Goal: Task Accomplishment & Management: Manage account settings

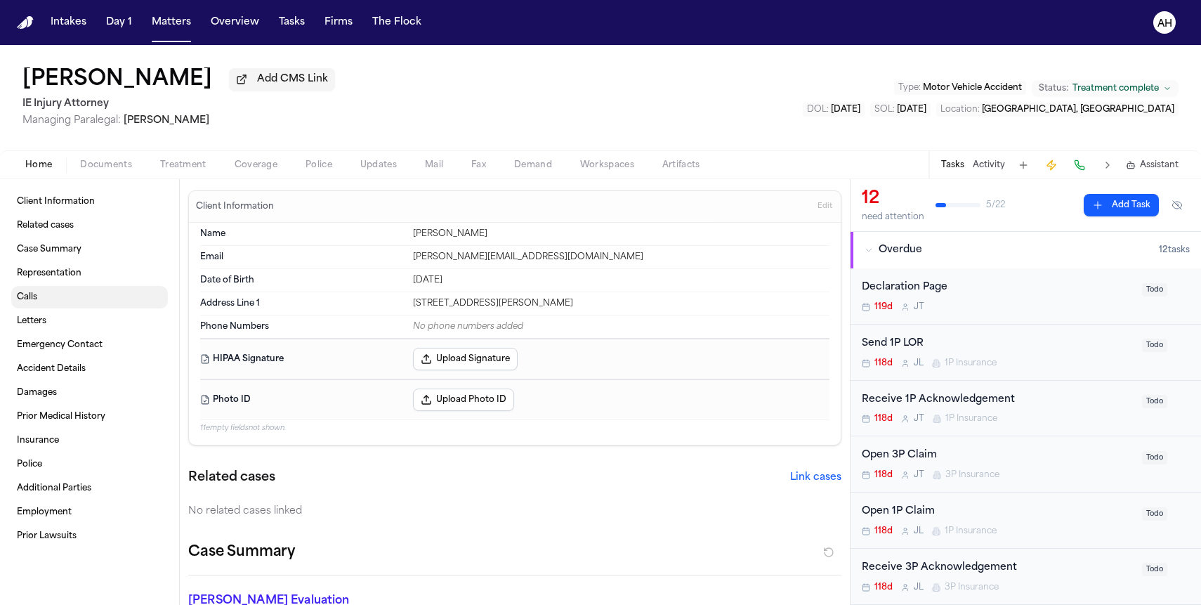
click at [90, 307] on link "Calls" at bounding box center [89, 297] width 157 height 22
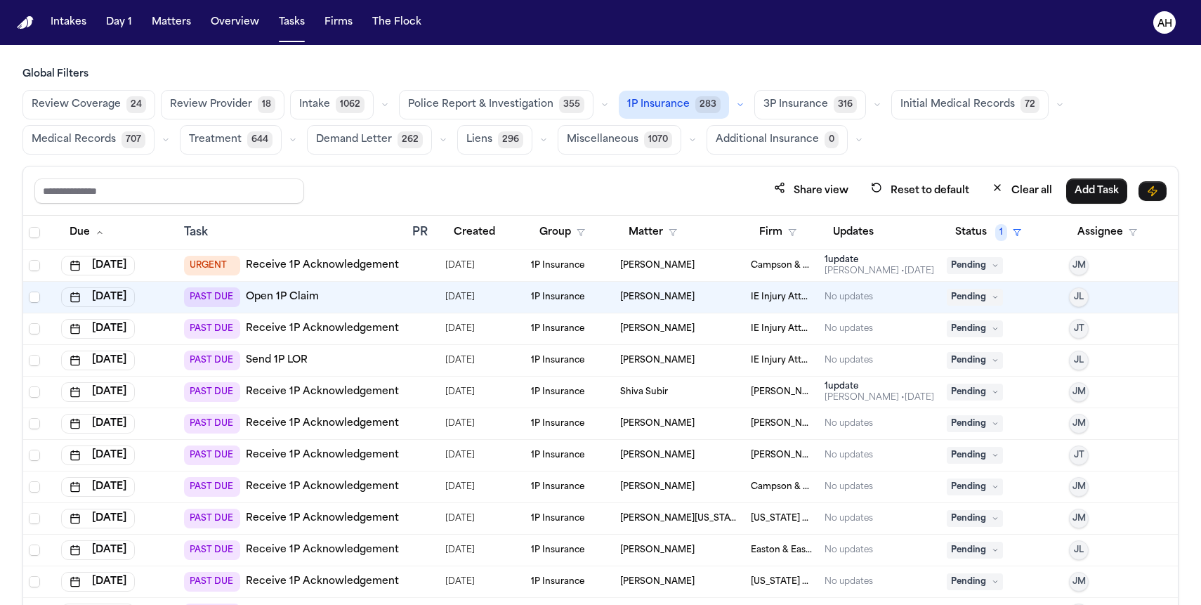
click at [789, 102] on span "3P Insurance" at bounding box center [796, 105] width 65 height 14
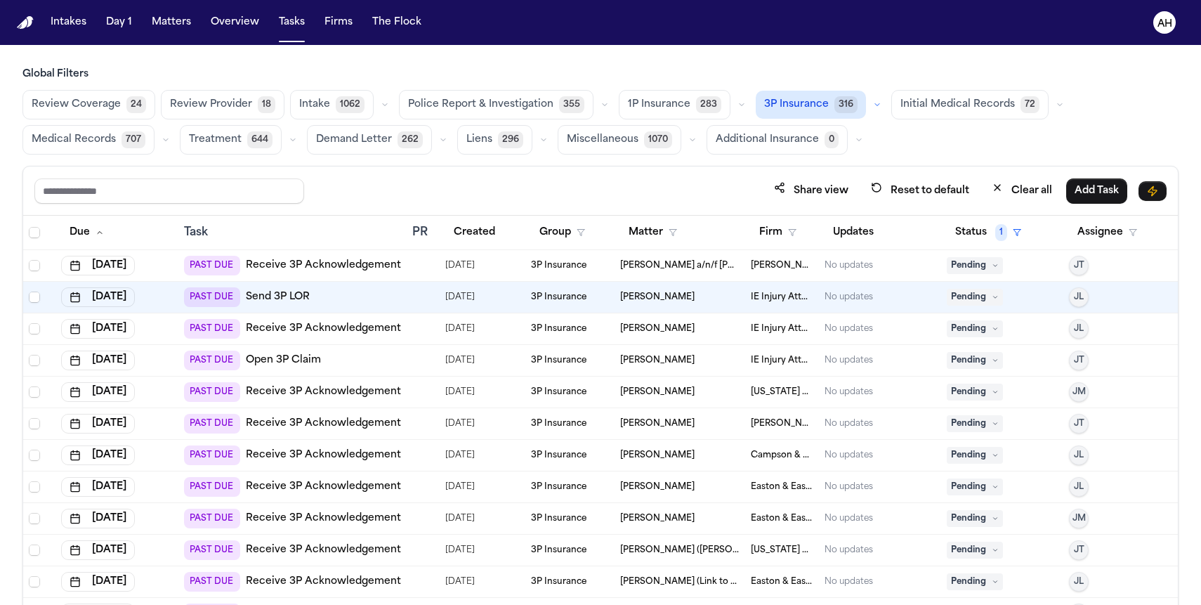
click at [654, 106] on span "1P Insurance" at bounding box center [659, 105] width 63 height 14
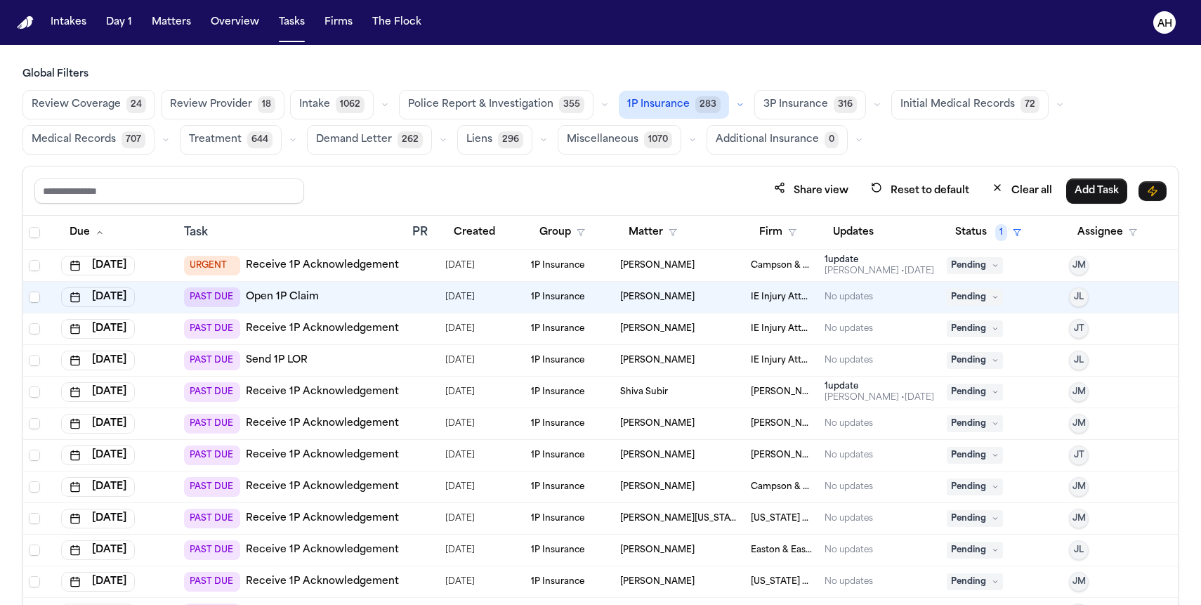
click at [653, 398] on td "Shiva Subir" at bounding box center [680, 393] width 131 height 32
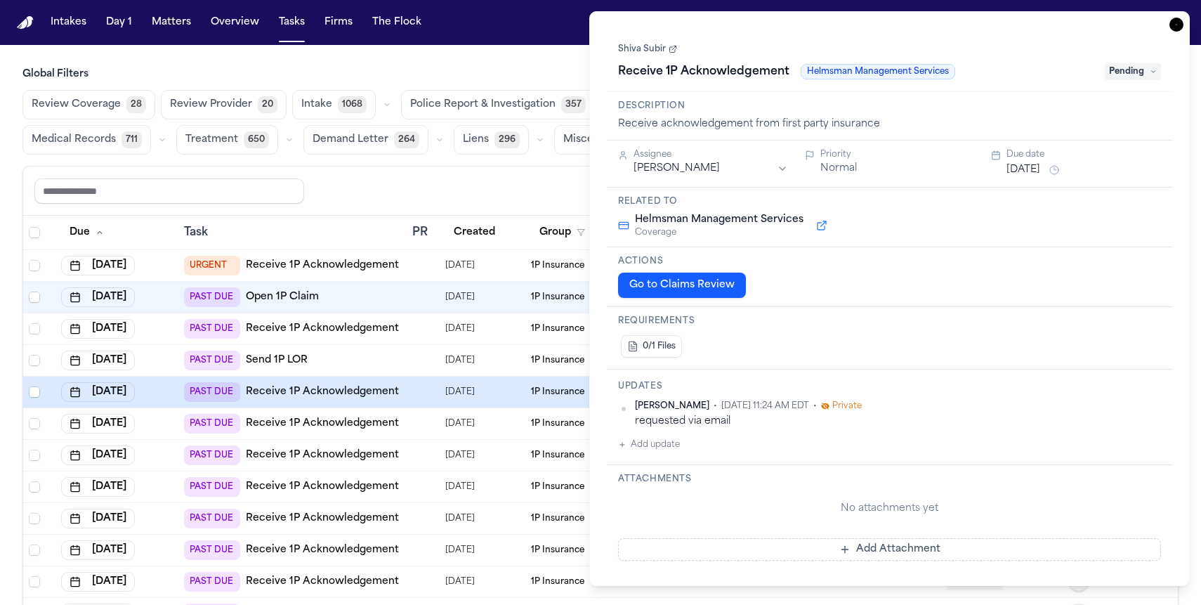
click at [652, 55] on link "Shiva Subir" at bounding box center [647, 49] width 59 height 11
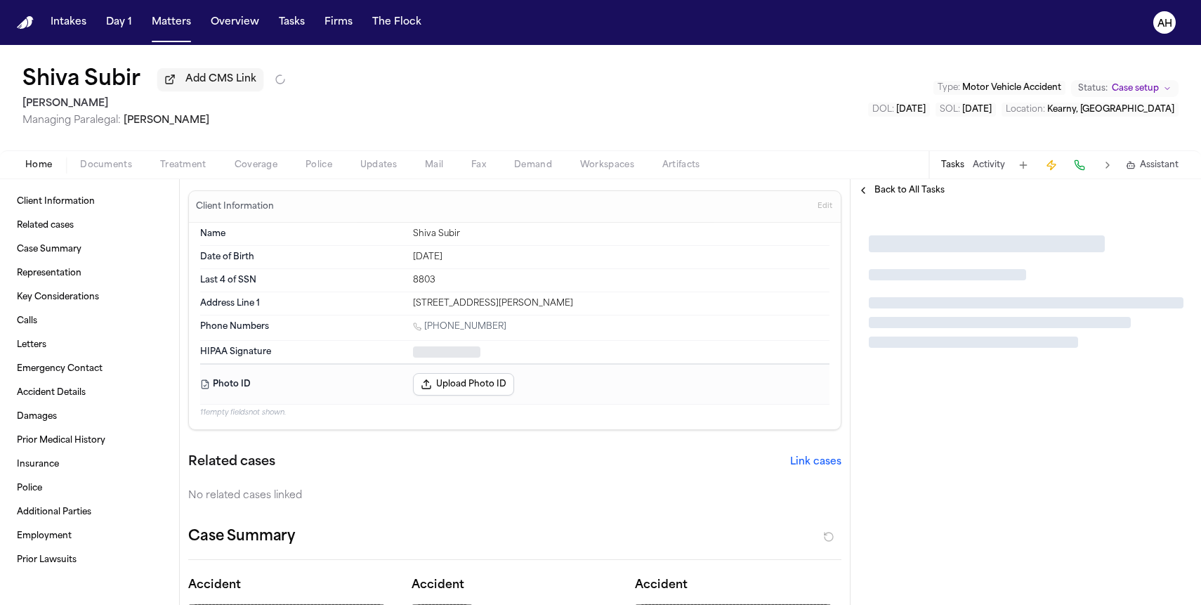
type textarea "*"
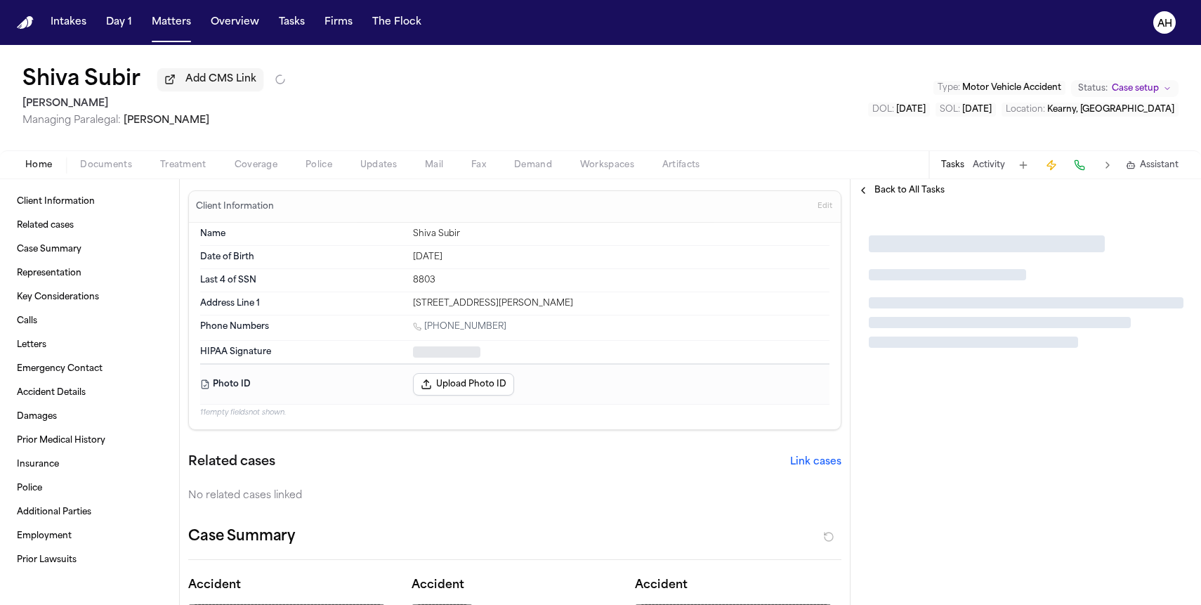
type textarea "*"
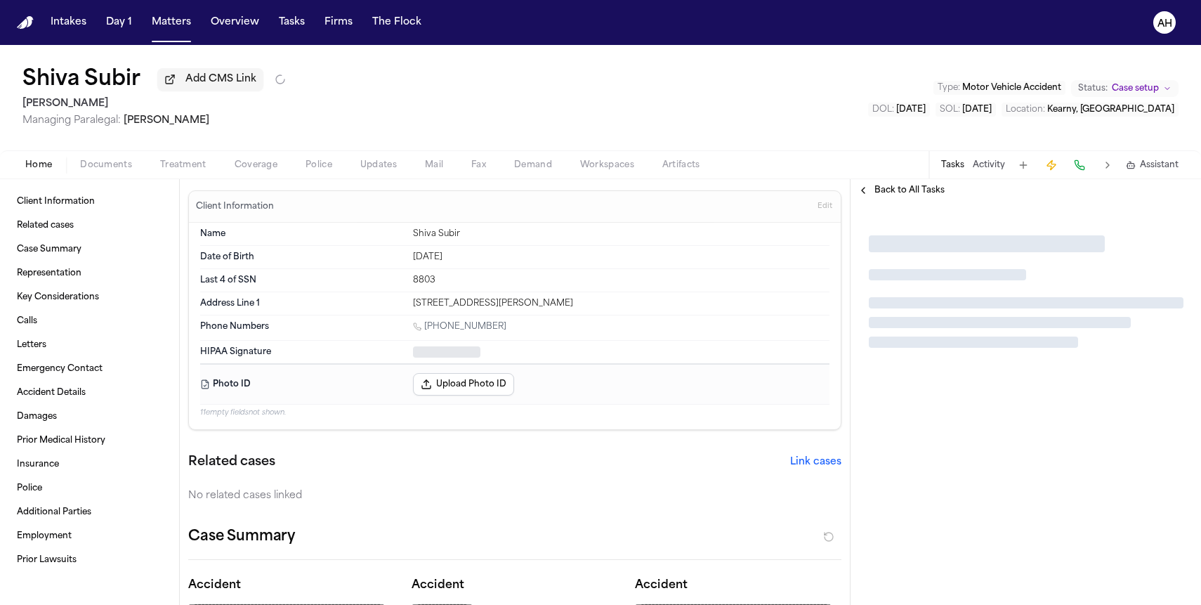
type textarea "*"
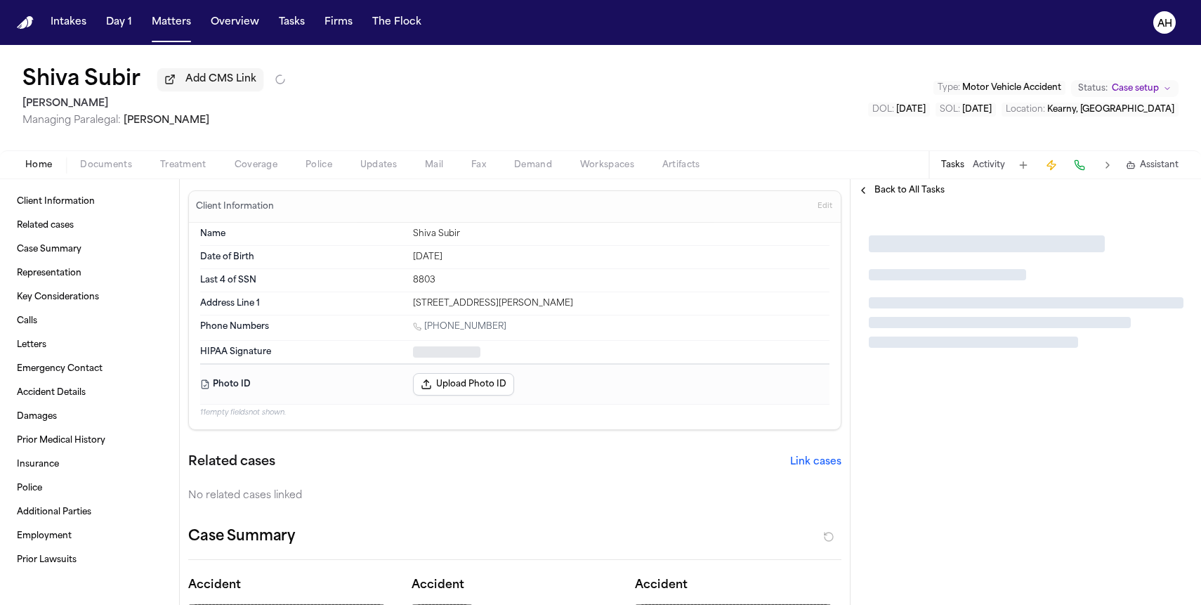
type textarea "*"
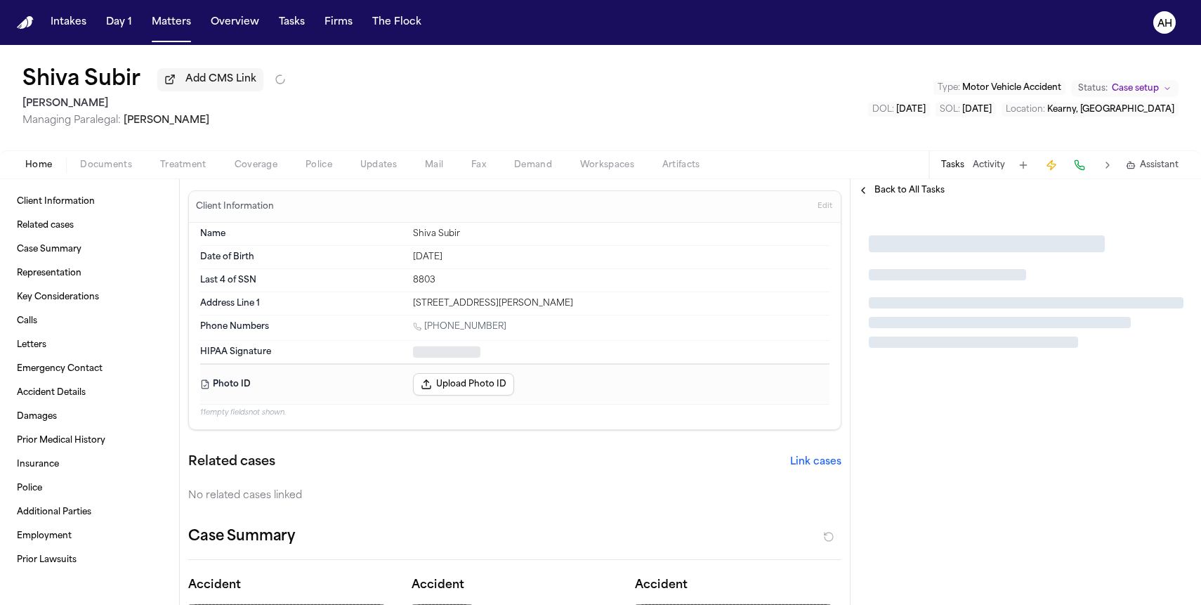
type textarea "*"
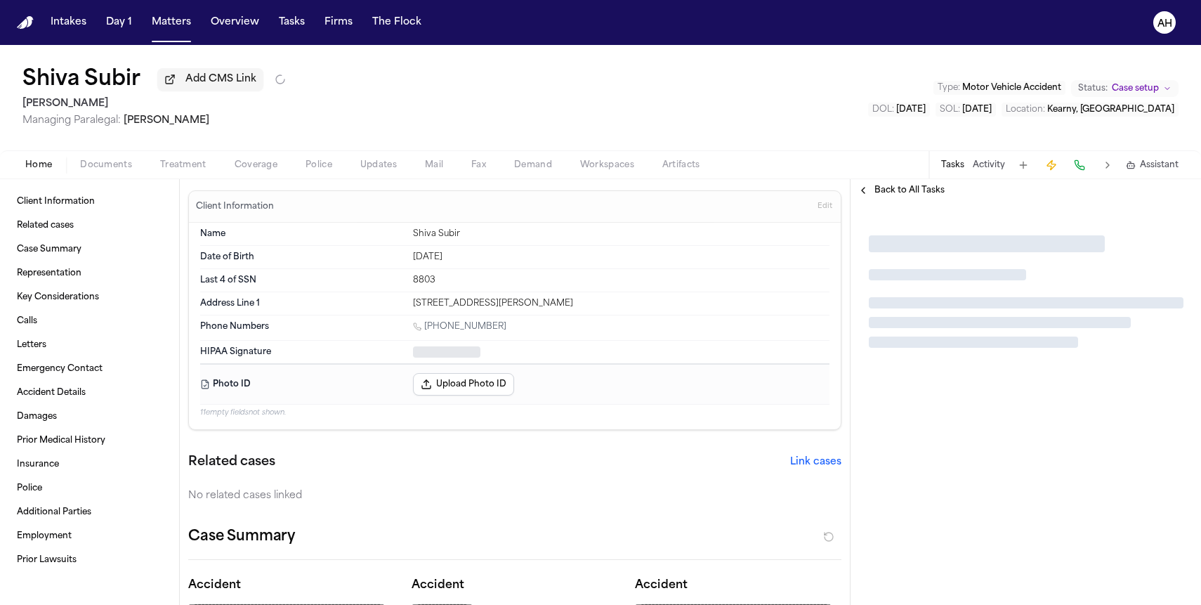
type textarea "*"
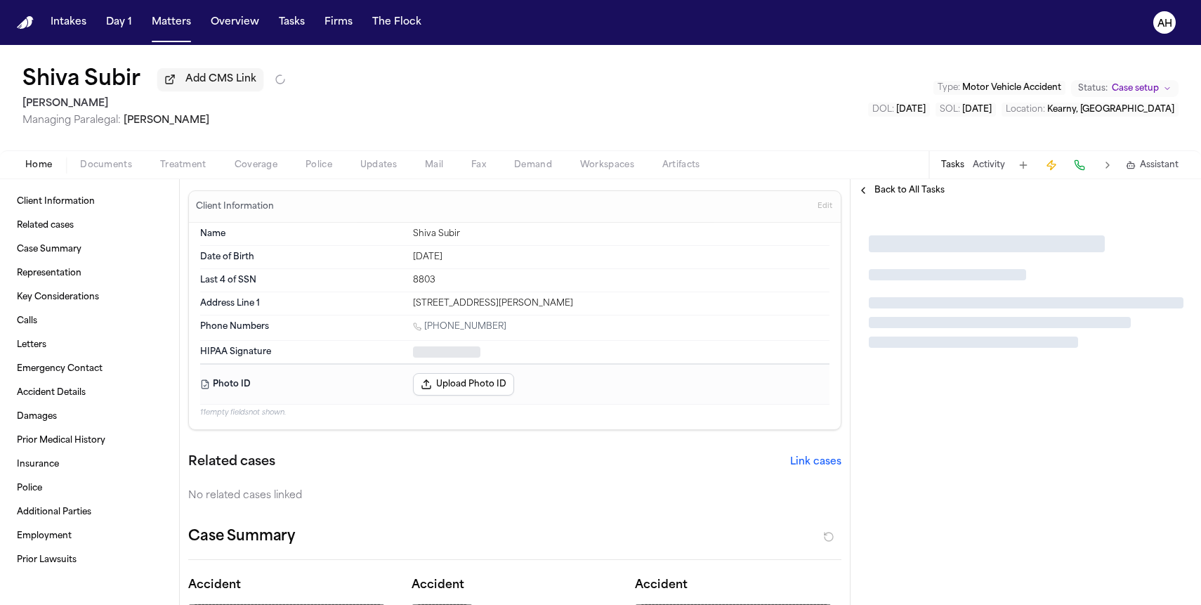
type textarea "*"
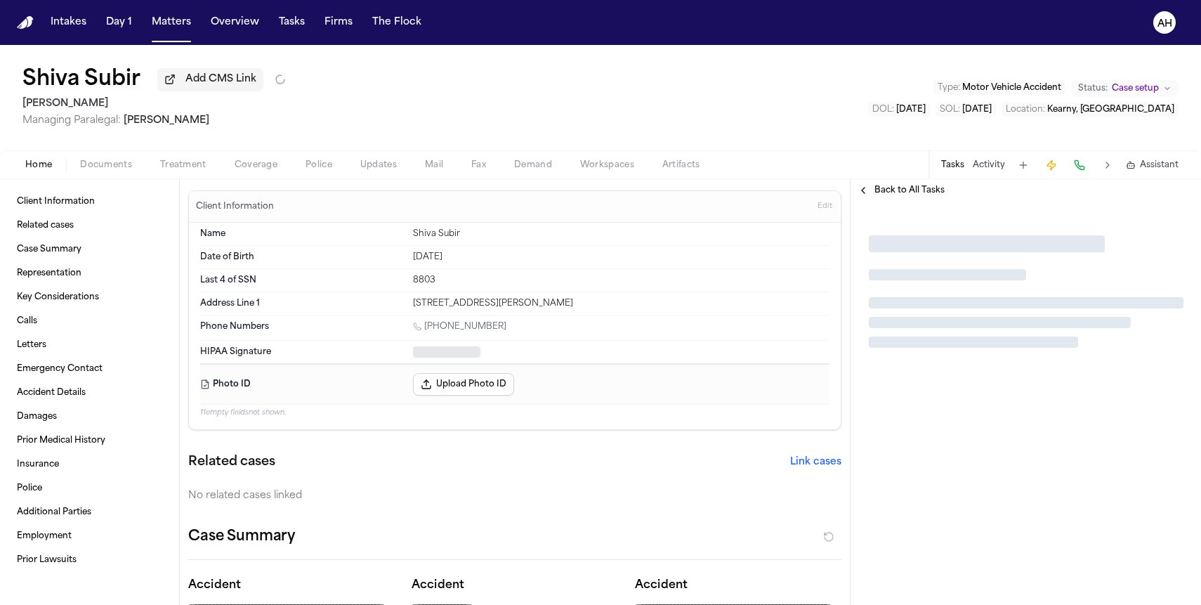
type textarea "*"
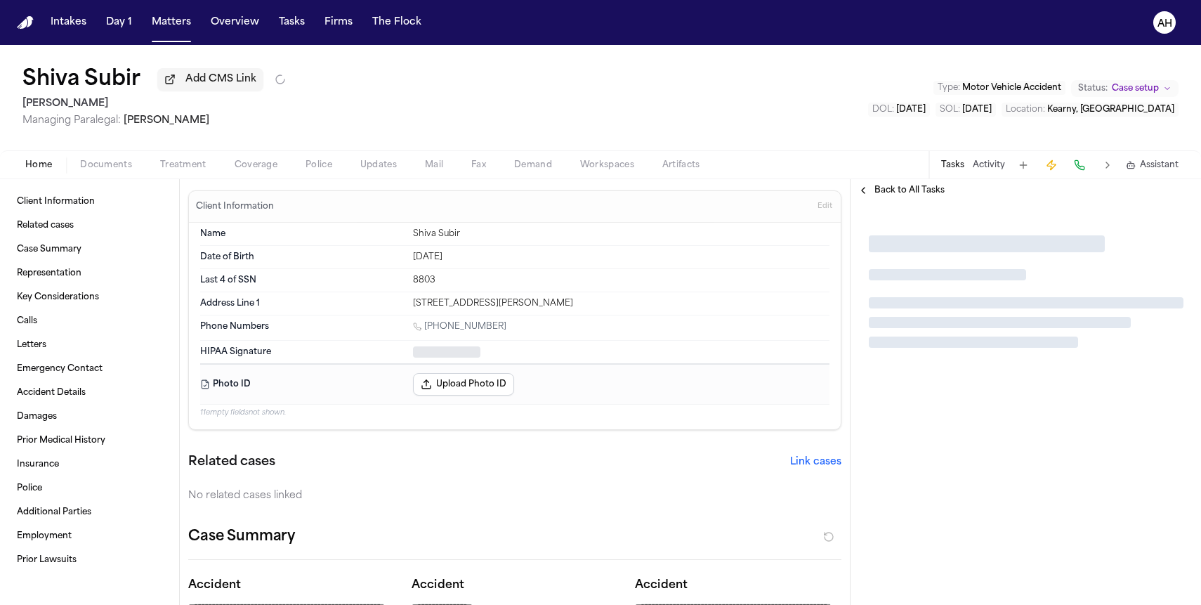
type textarea "*"
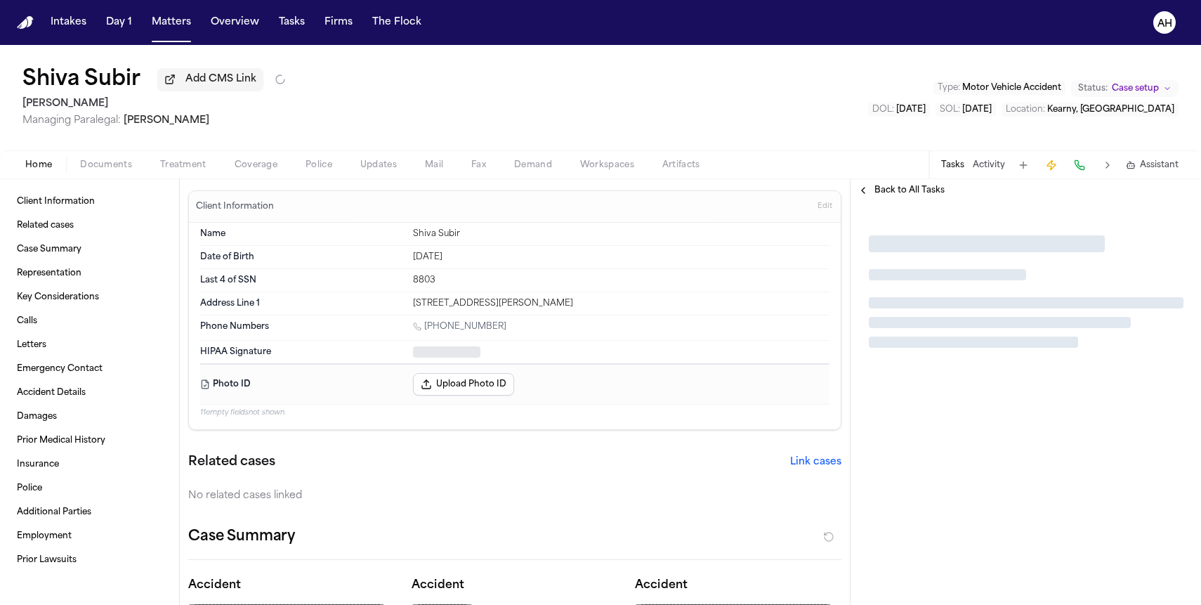
type textarea "*"
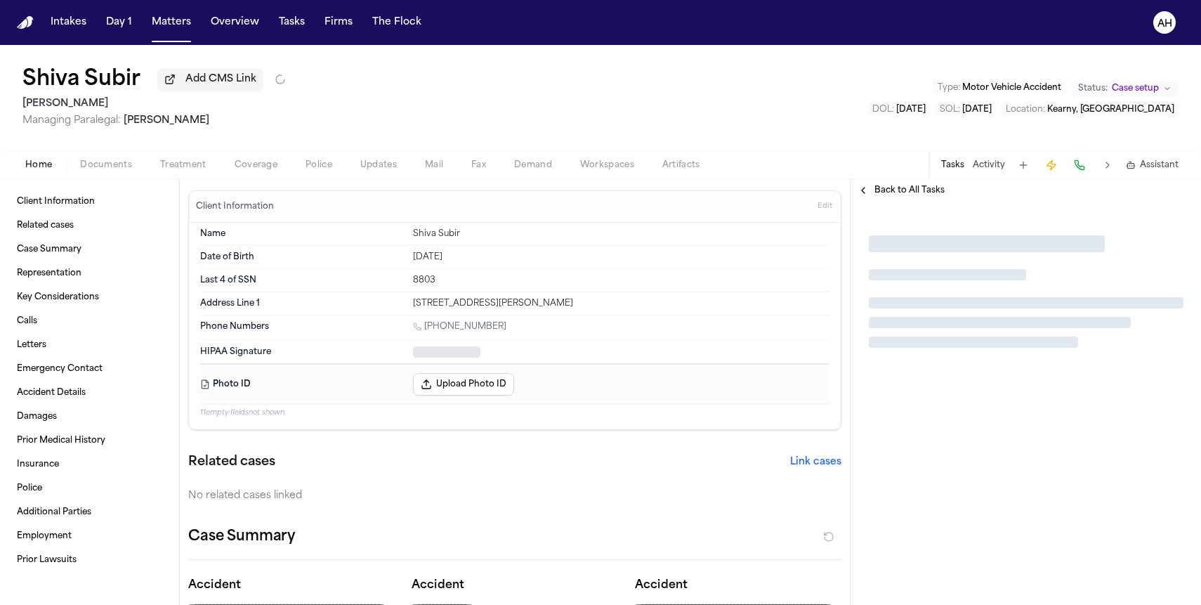
type textarea "*"
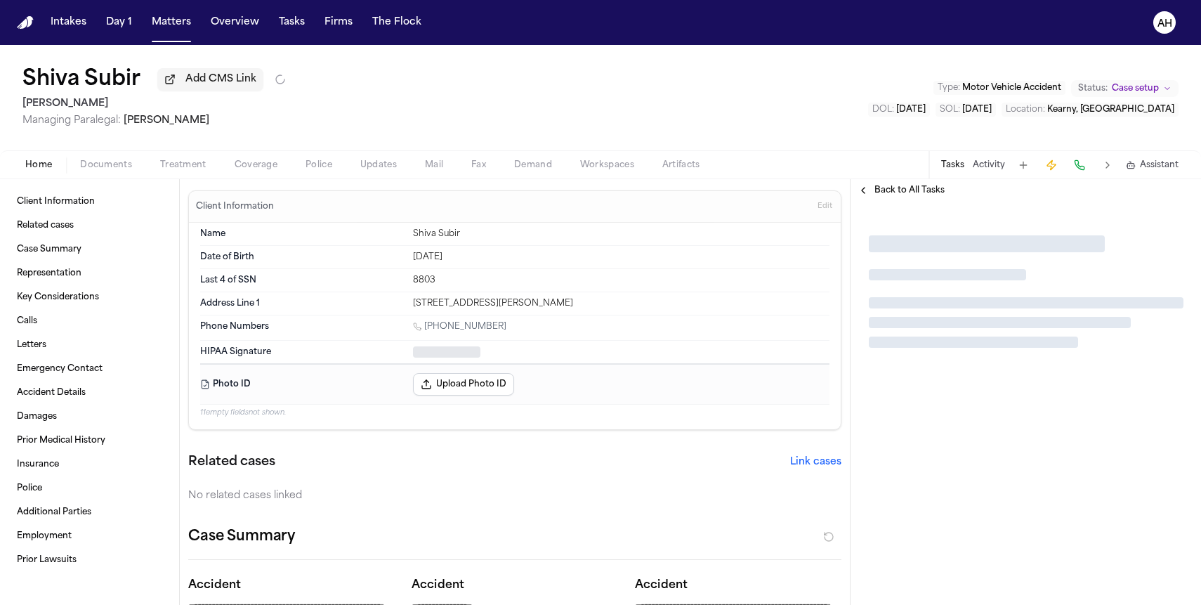
type textarea "*"
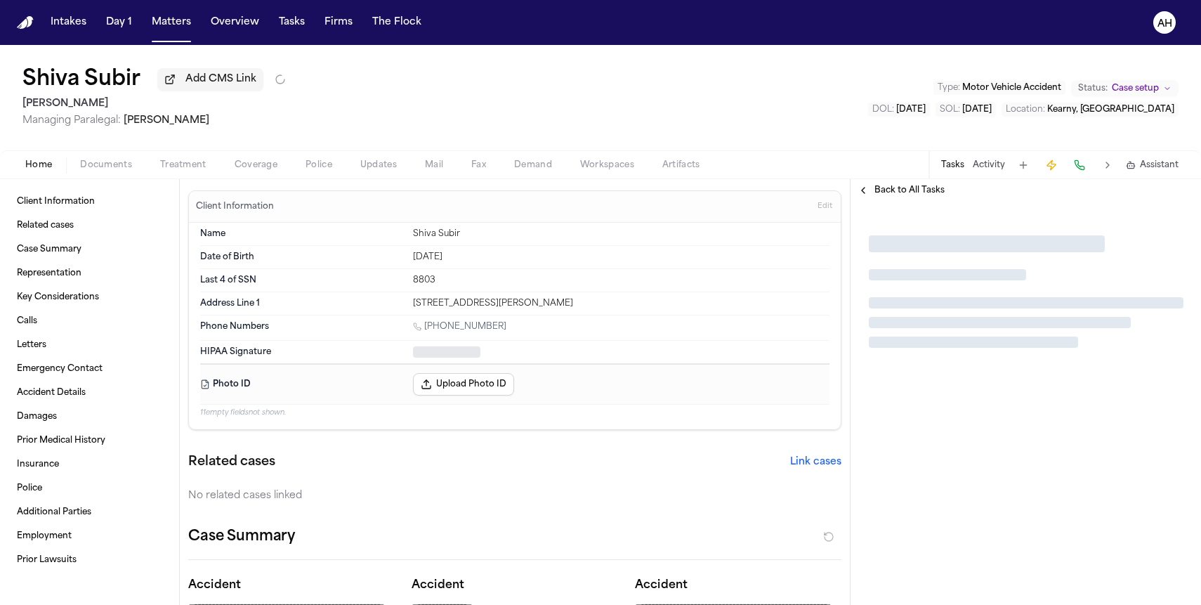
type textarea "*"
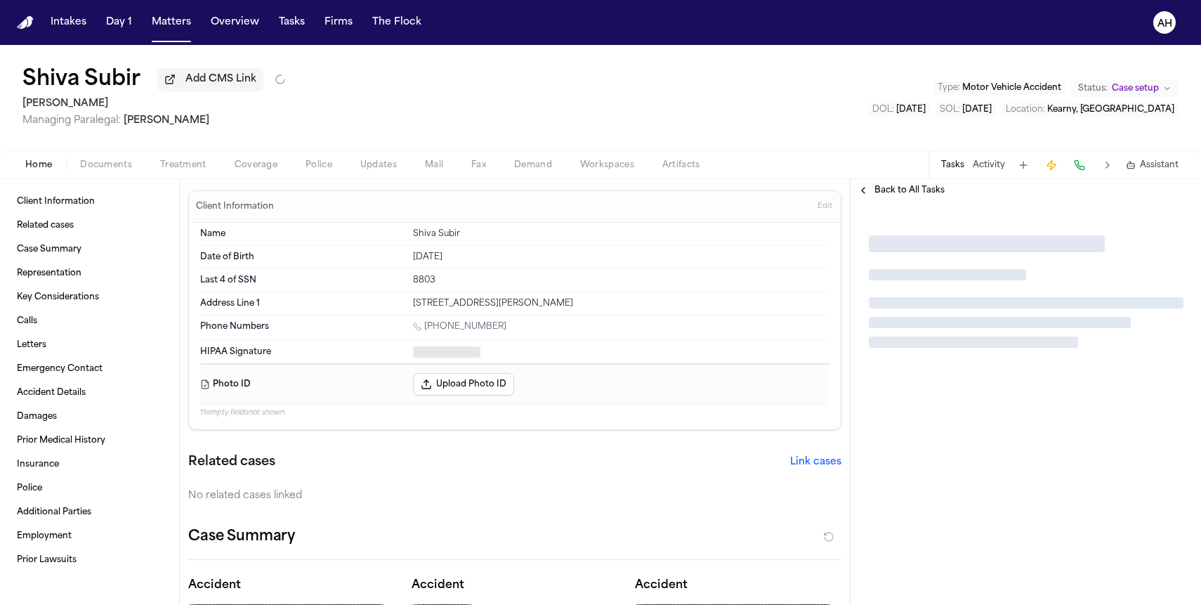
type textarea "*"
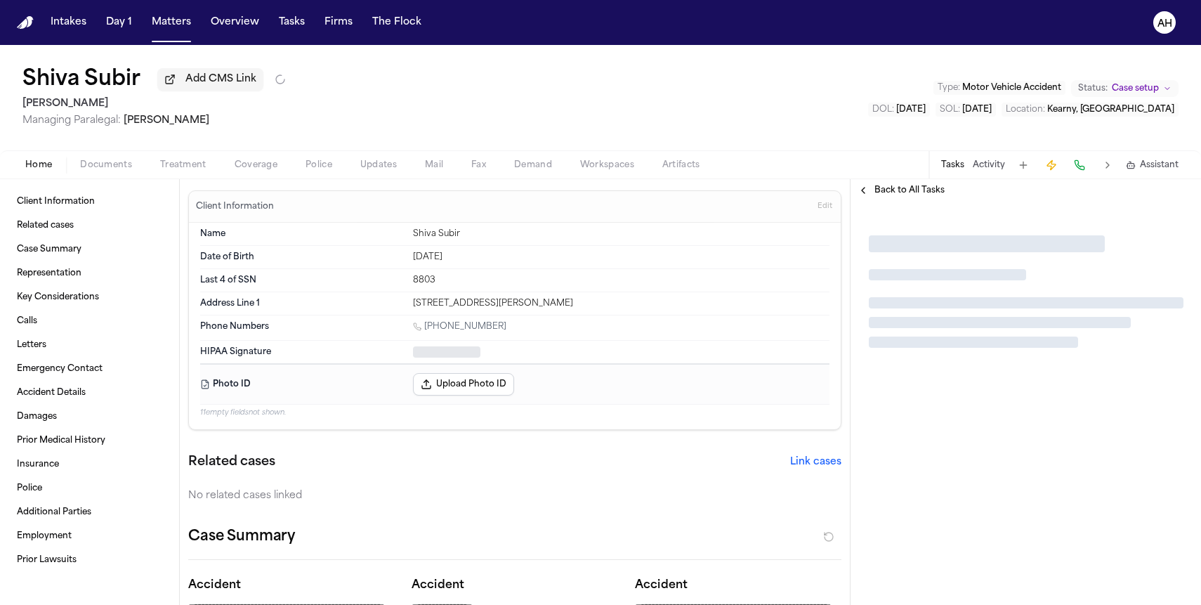
type textarea "*"
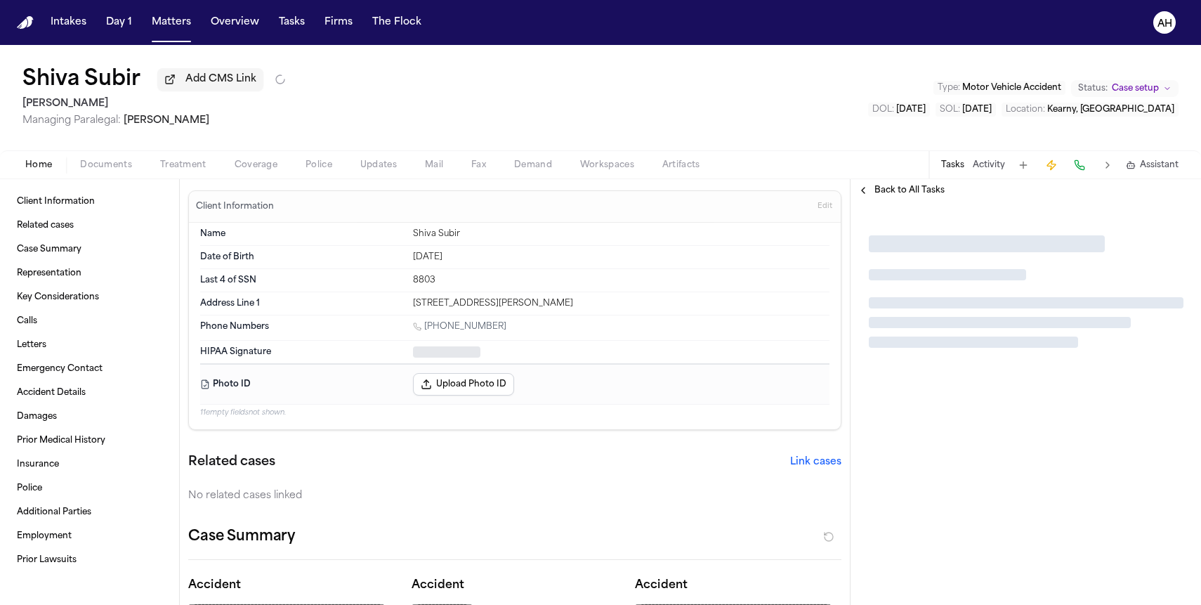
type textarea "*"
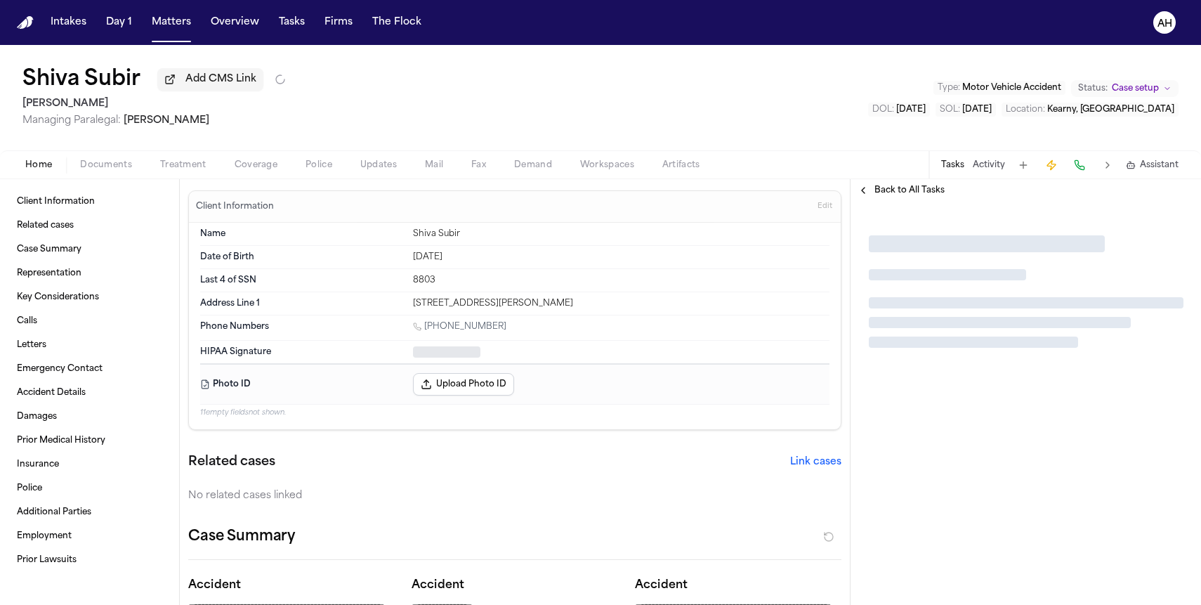
type textarea "*"
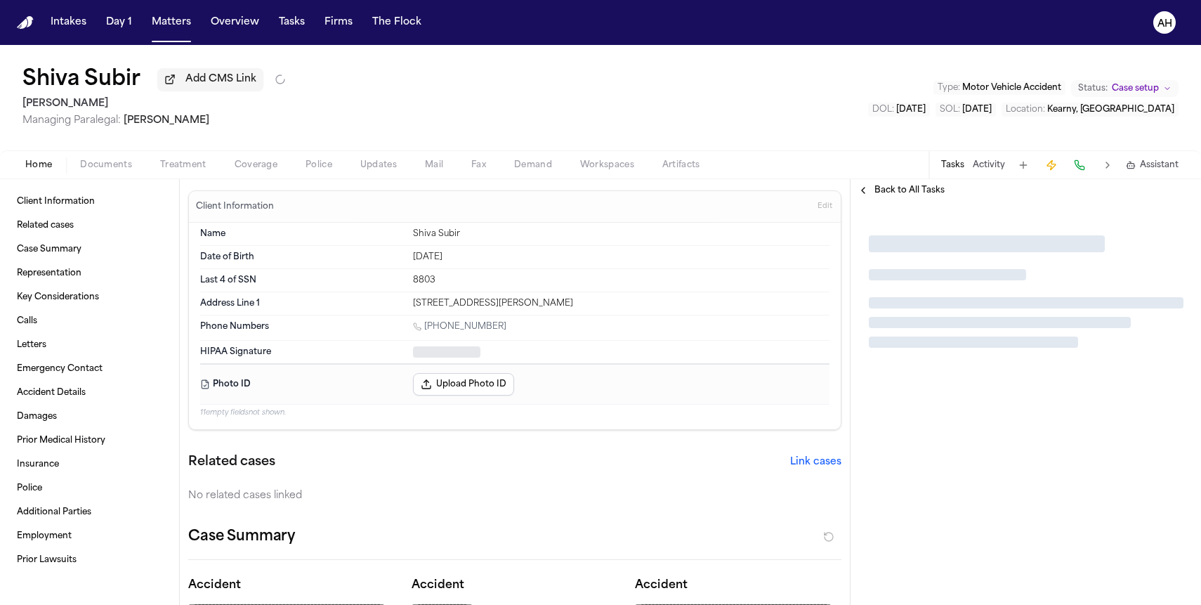
type textarea "*"
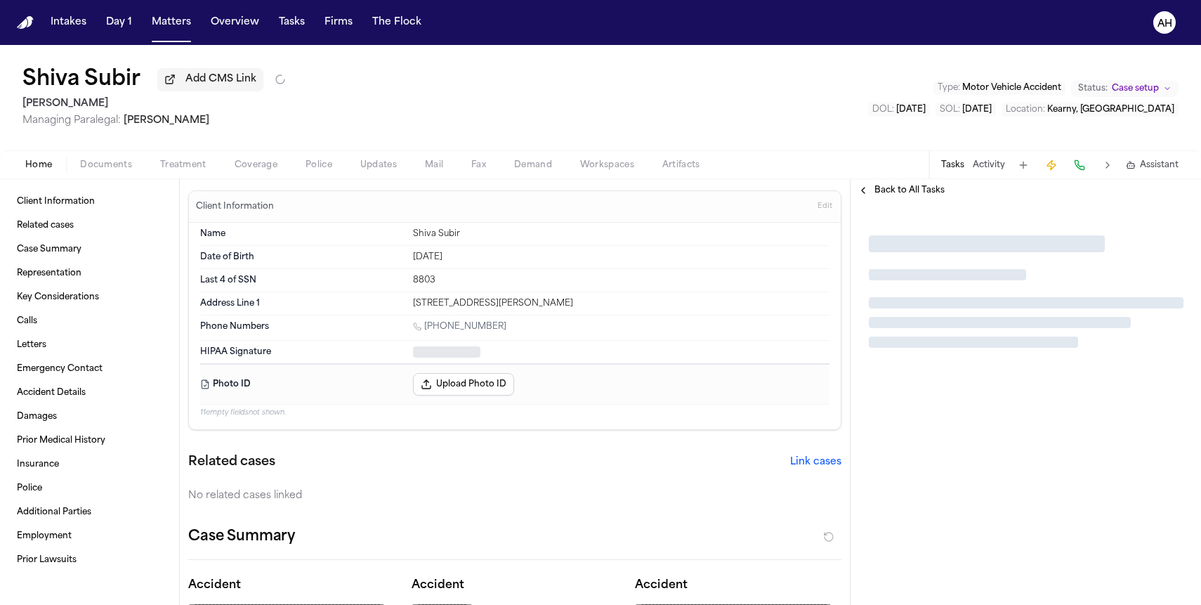
type textarea "*"
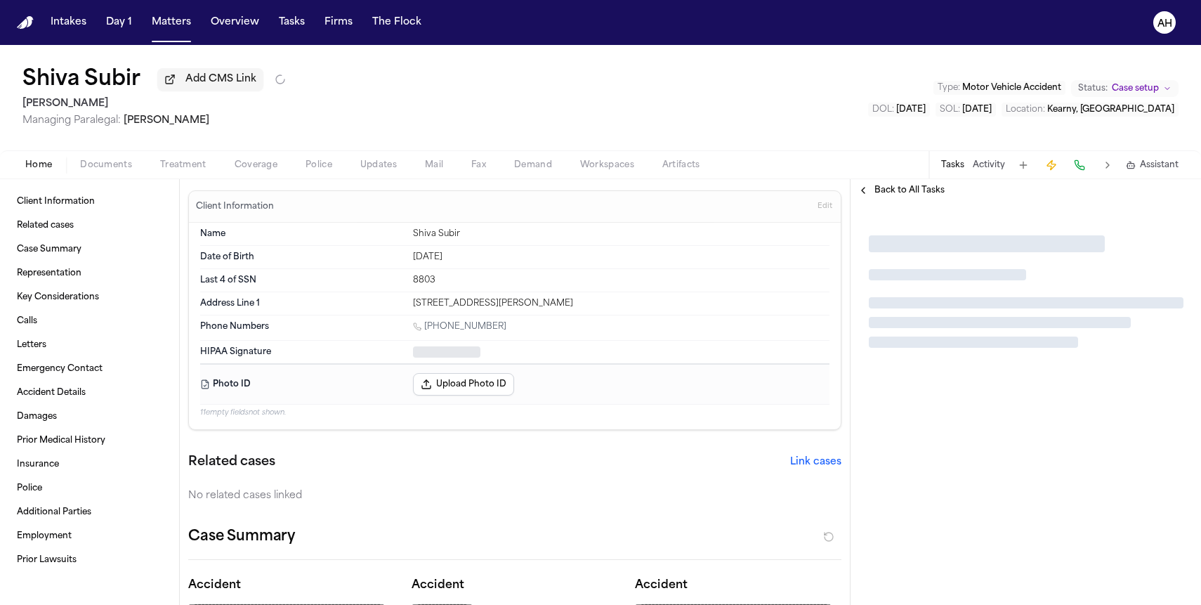
type textarea "*"
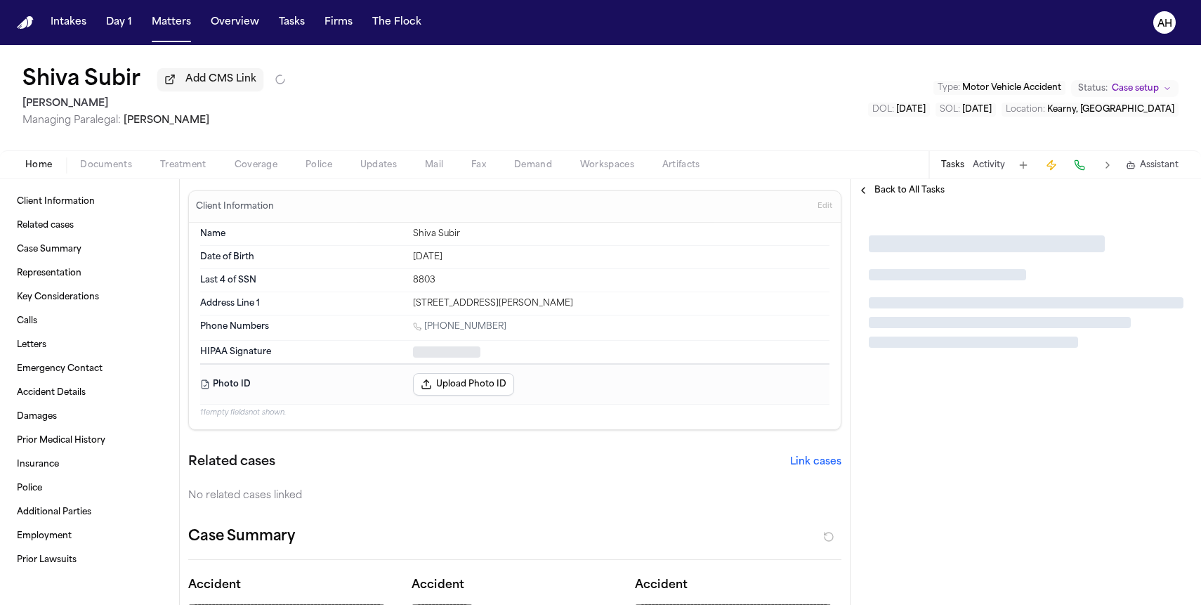
type textarea "*"
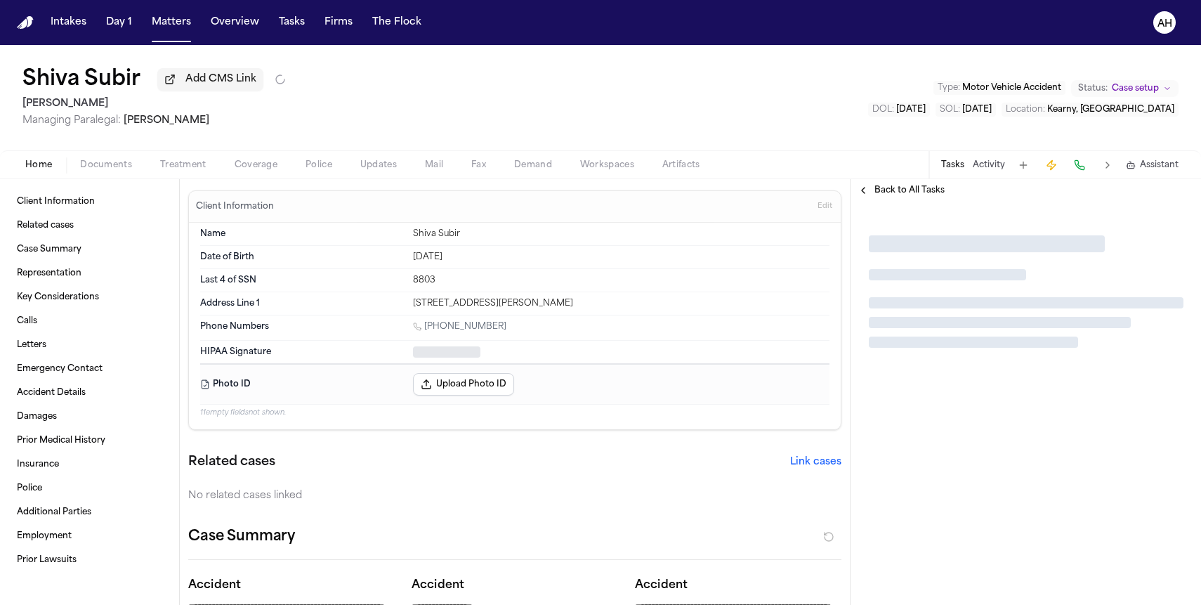
type textarea "*"
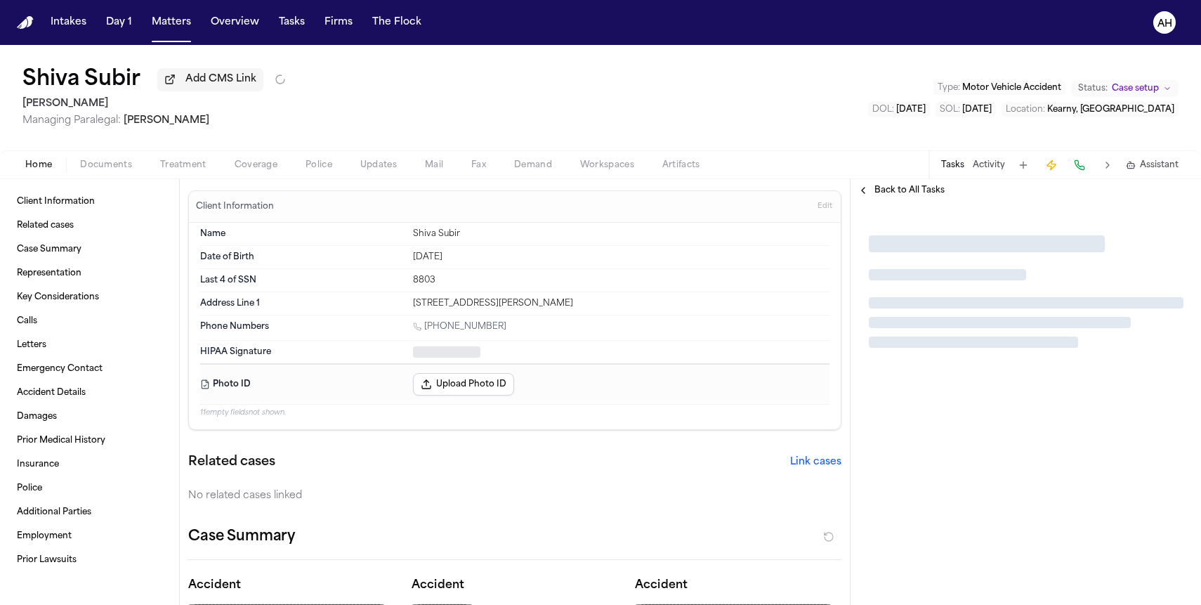
type textarea "*"
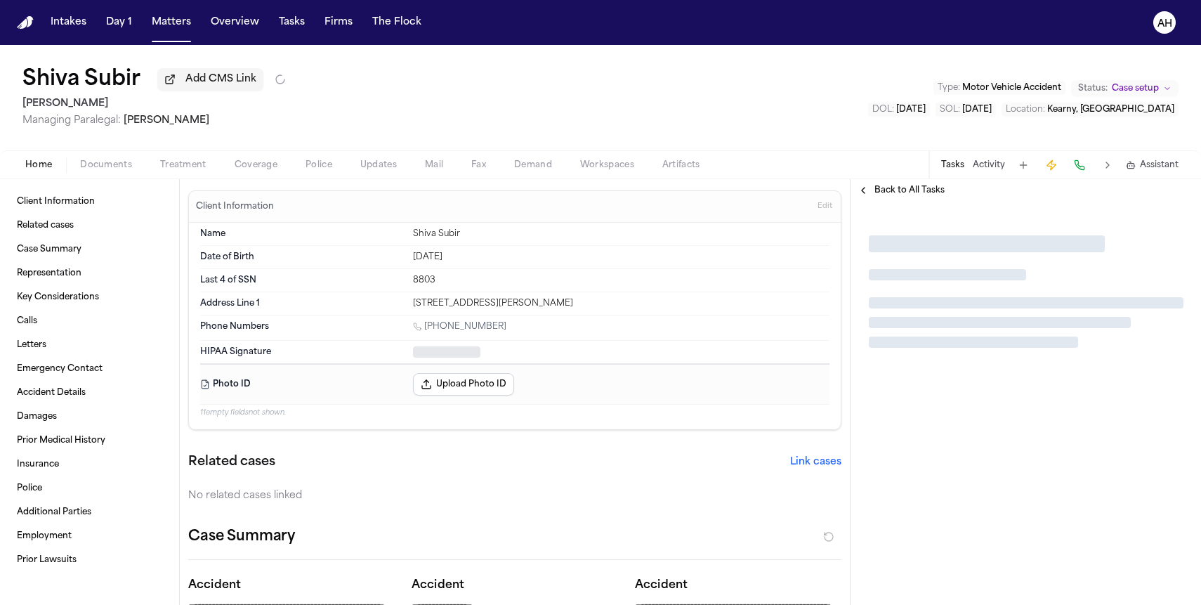
type textarea "*"
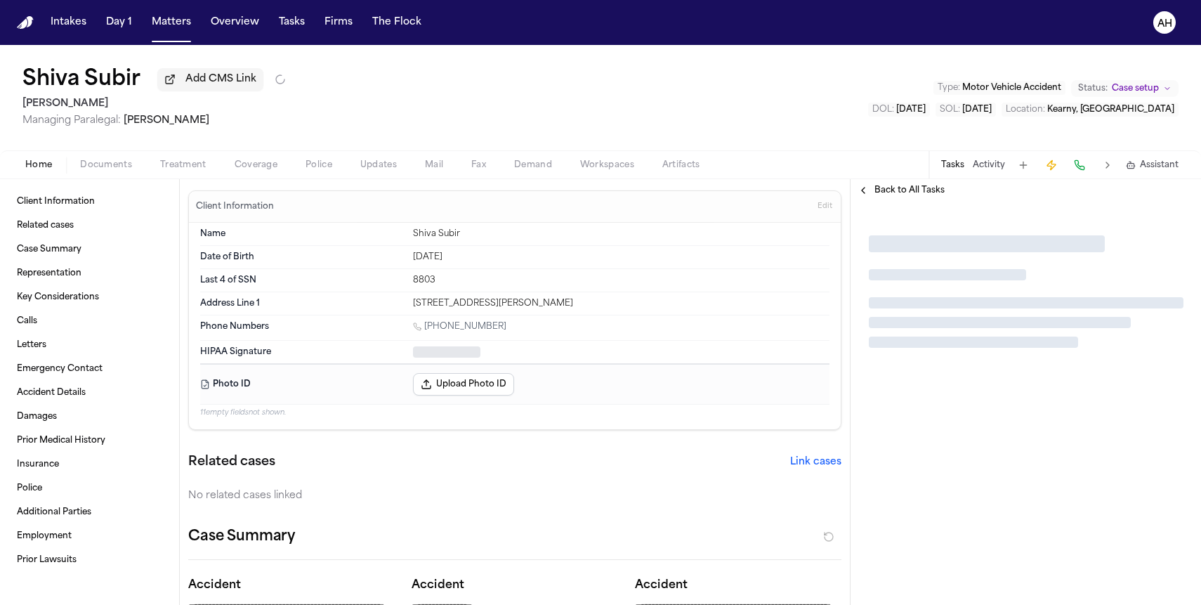
type textarea "*"
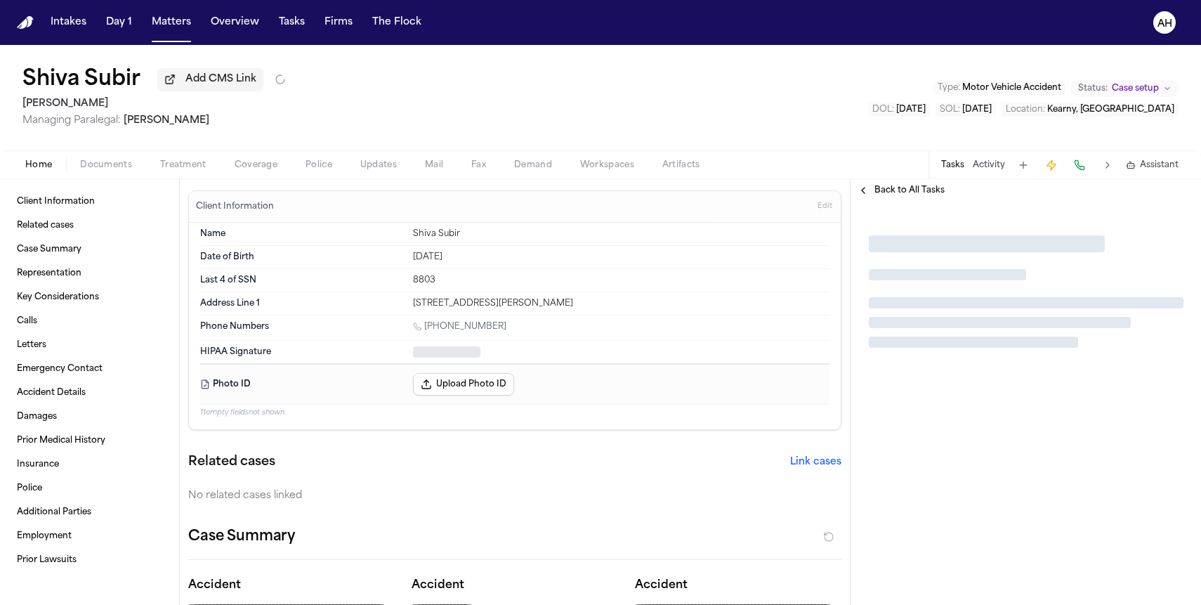
type textarea "*"
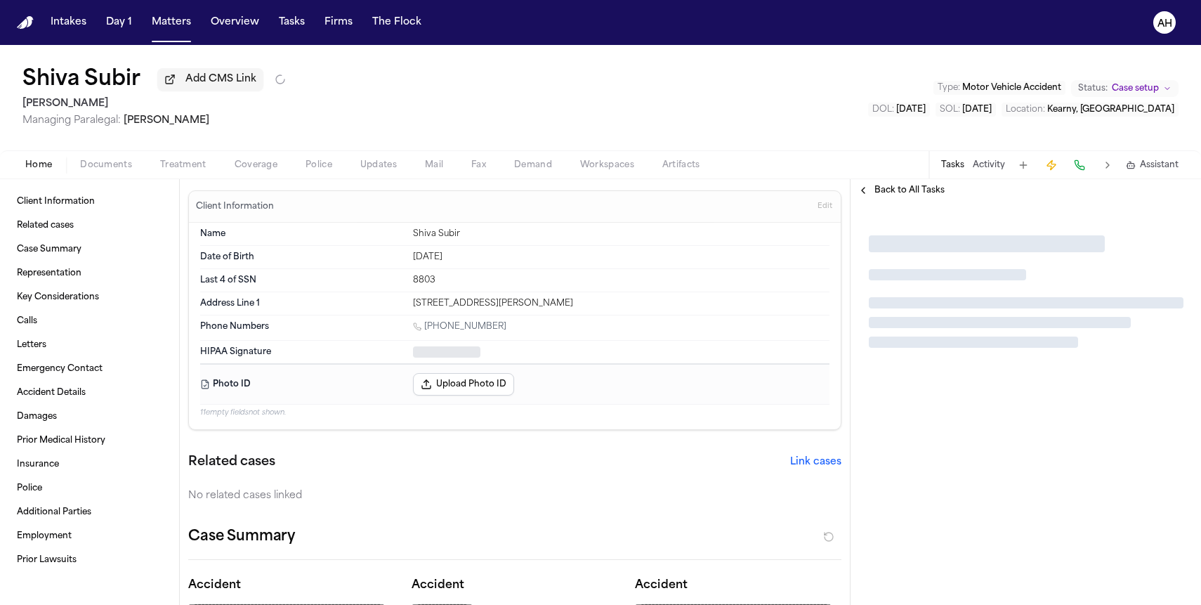
type textarea "*"
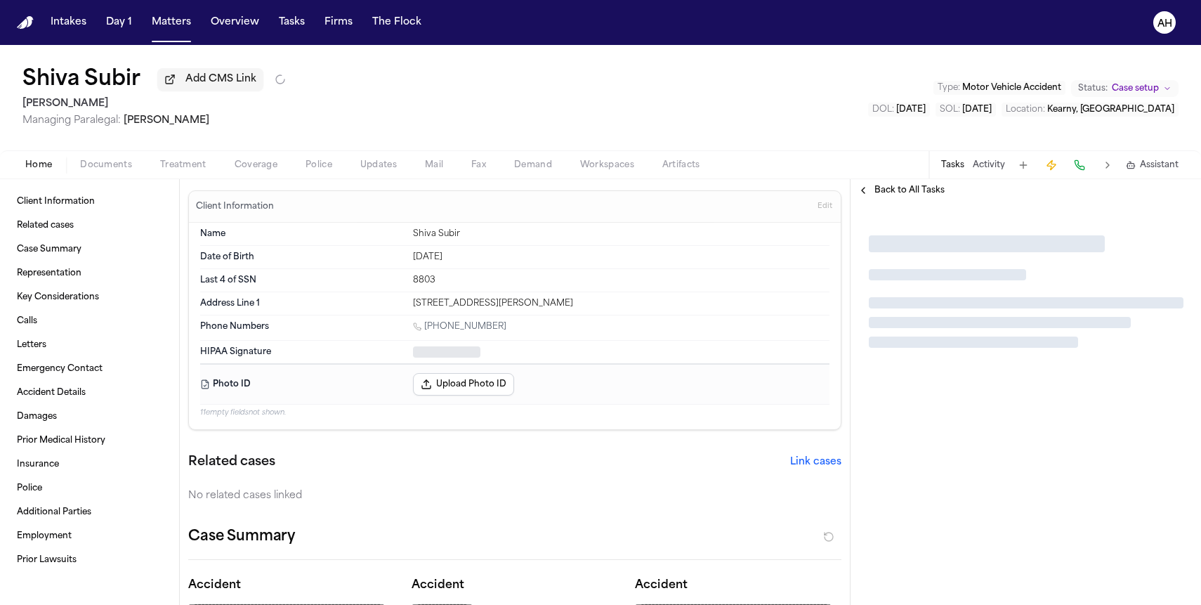
type textarea "*"
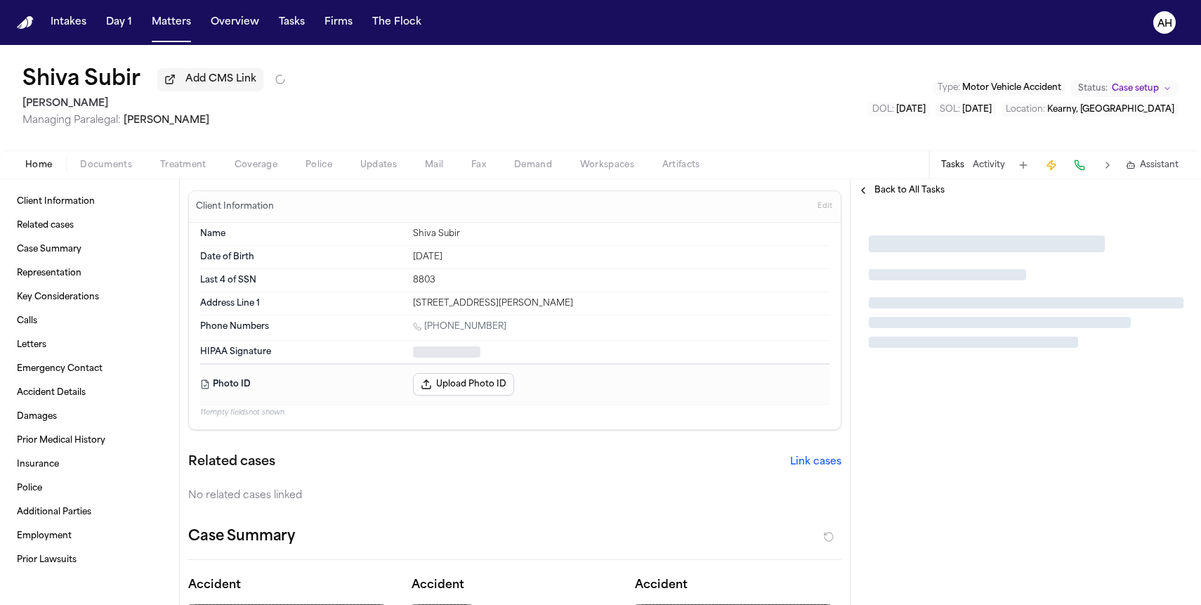
type textarea "*"
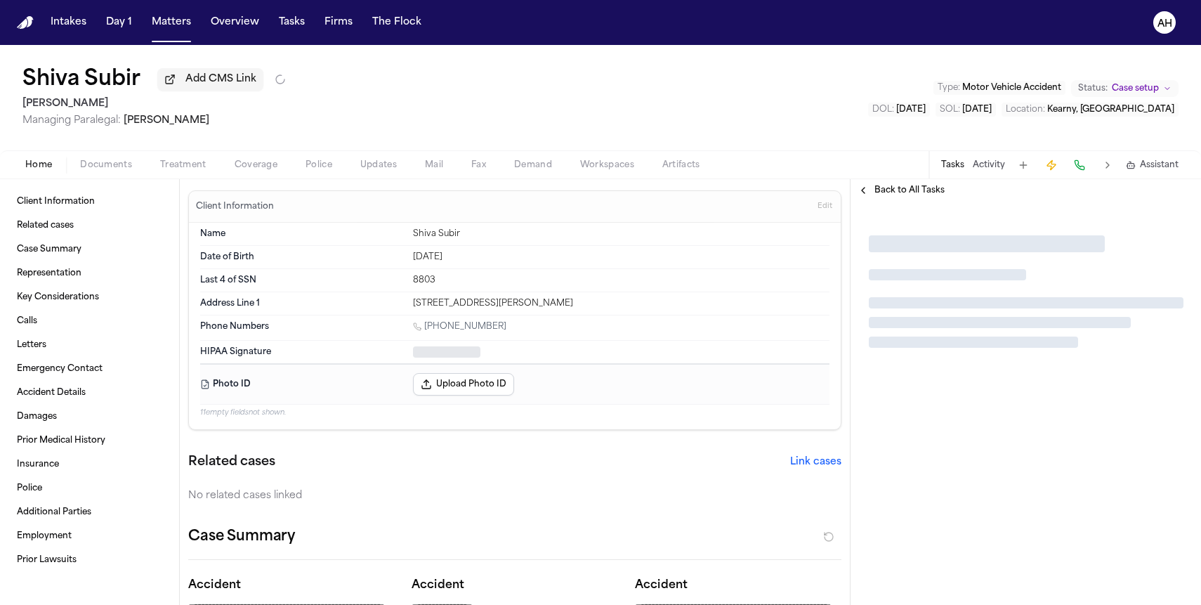
type textarea "*"
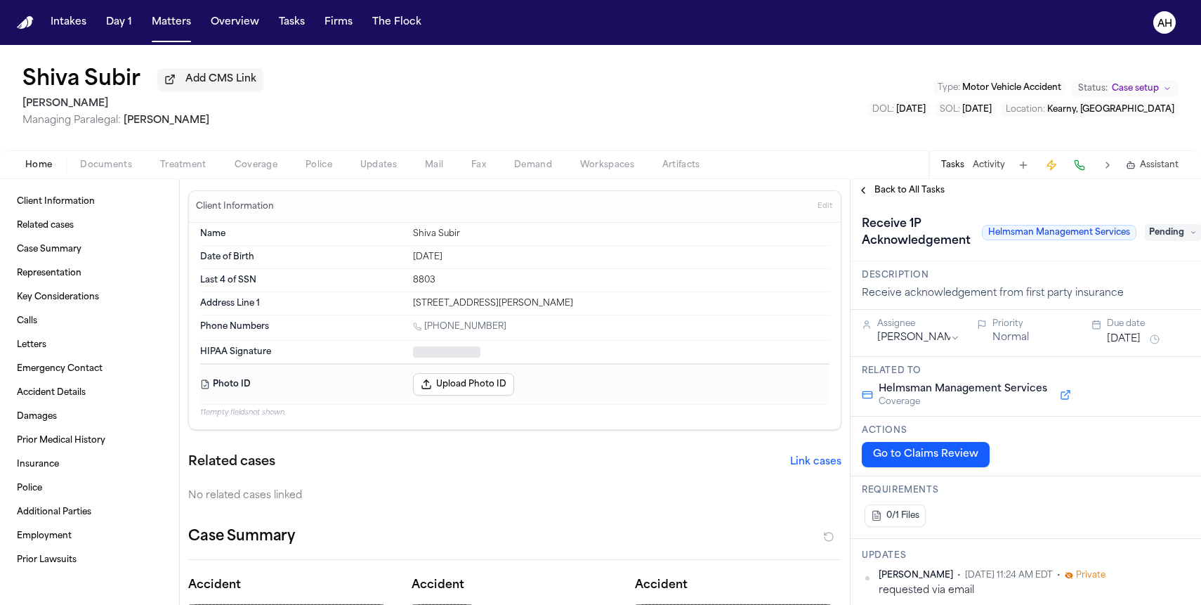
type textarea "*"
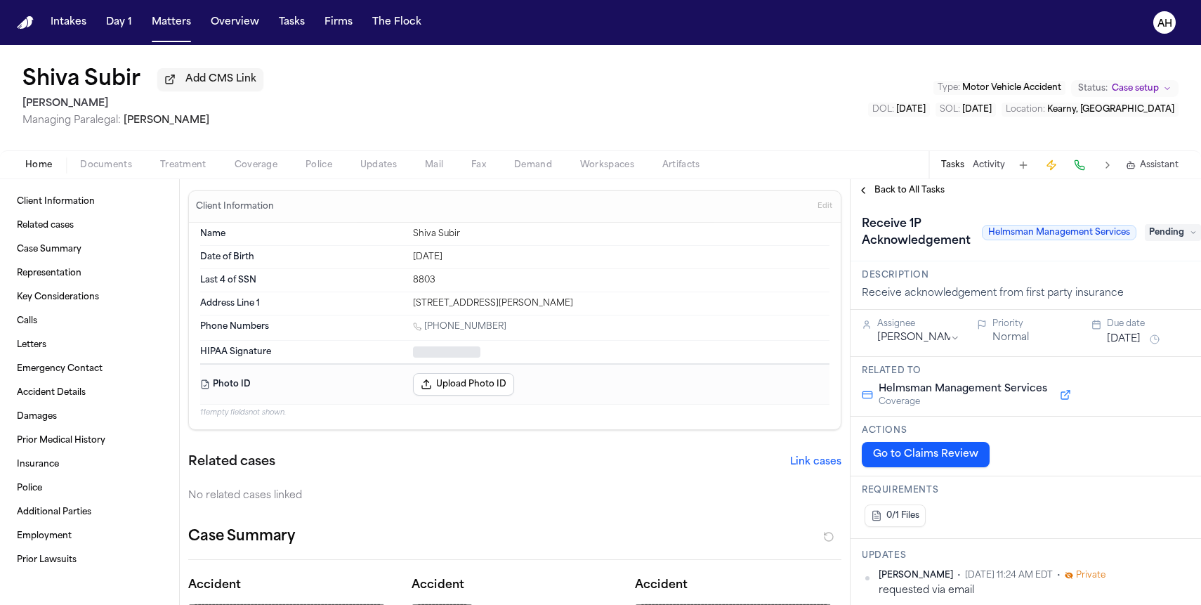
type textarea "*"
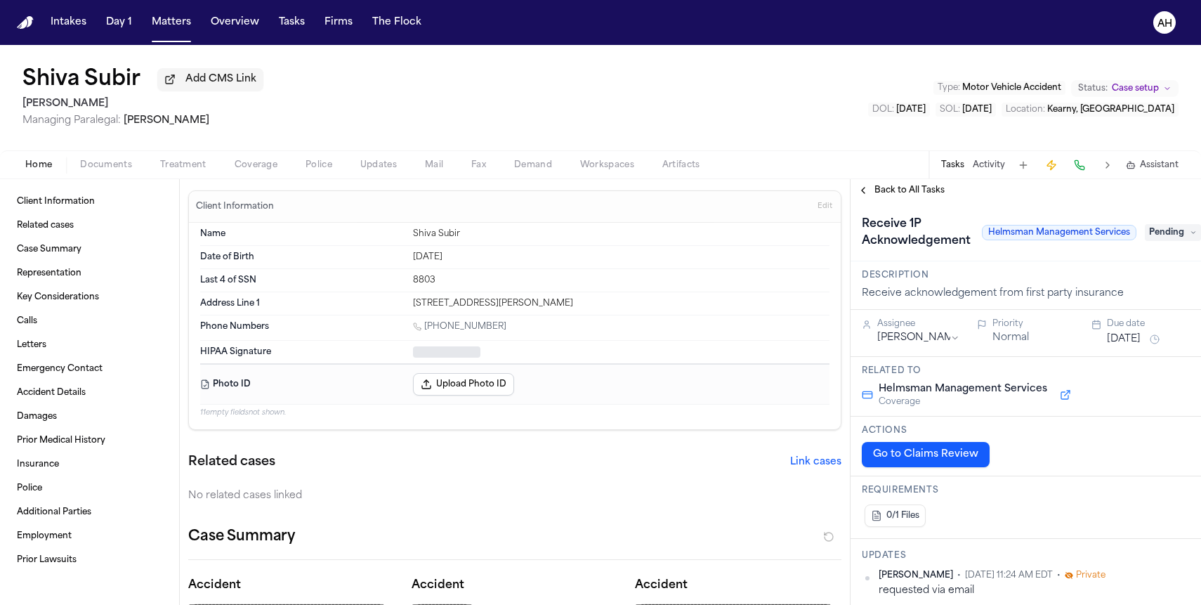
type textarea "*"
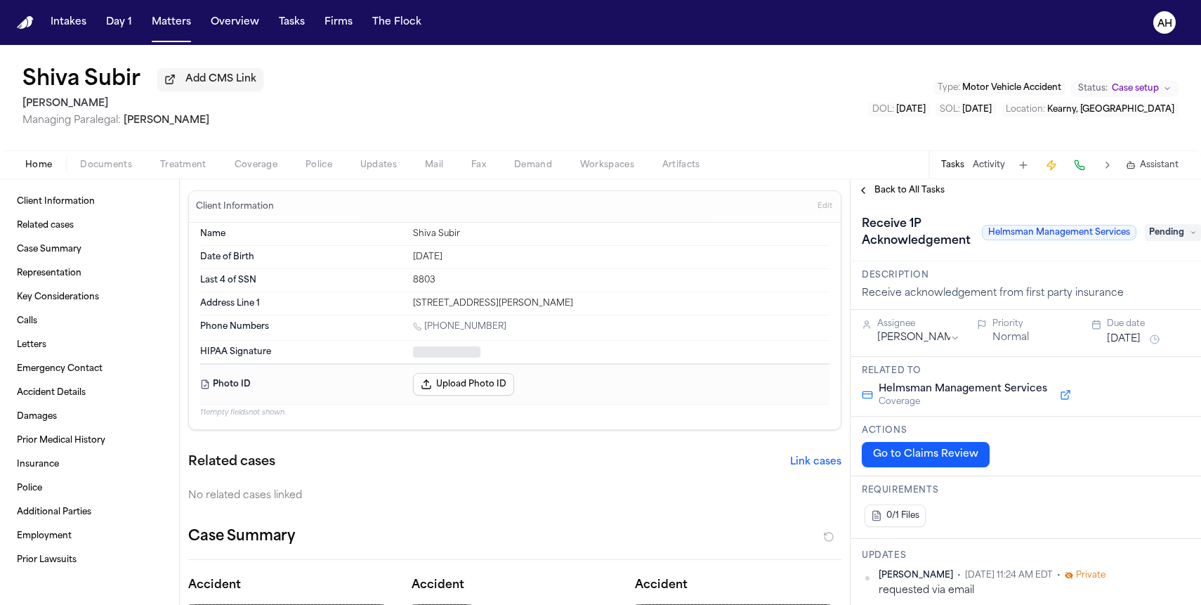
type textarea "*"
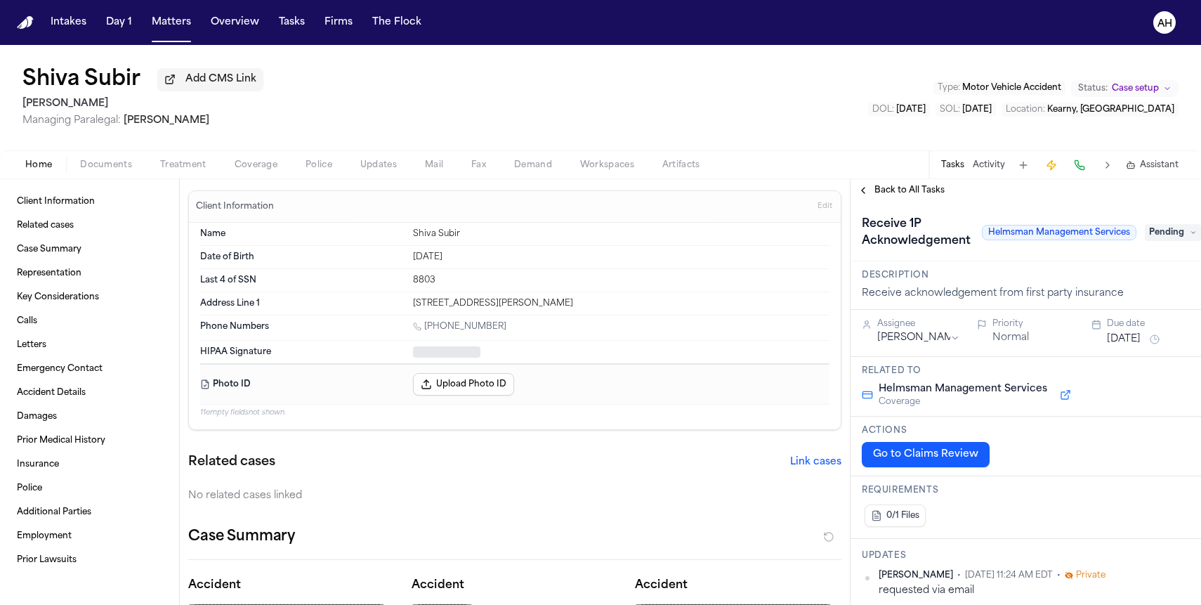
type textarea "*"
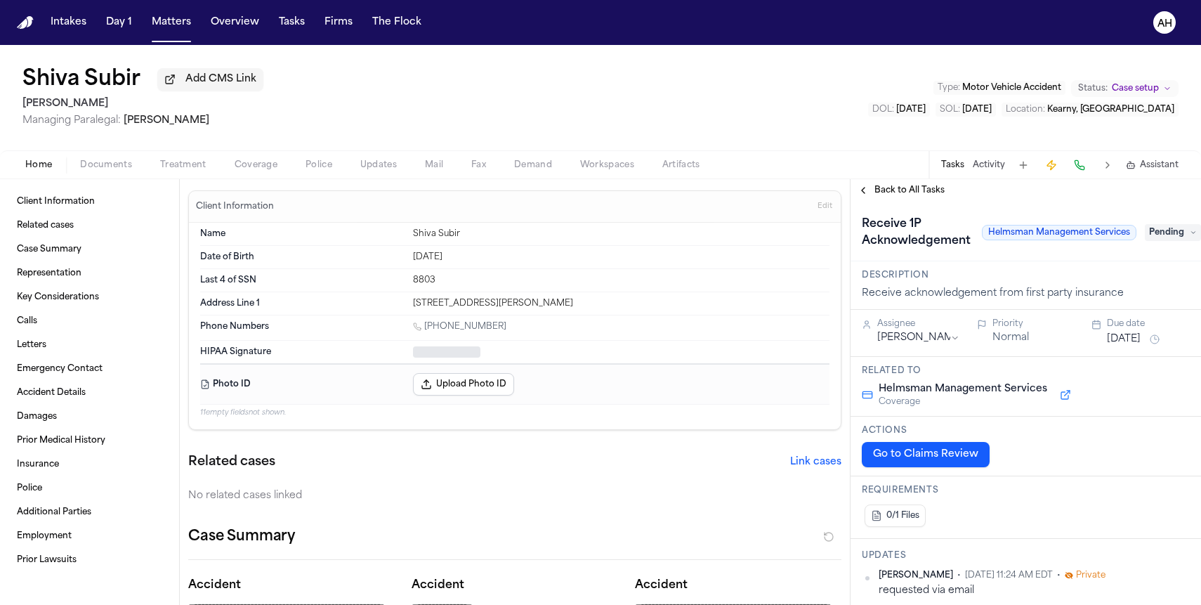
type textarea "*"
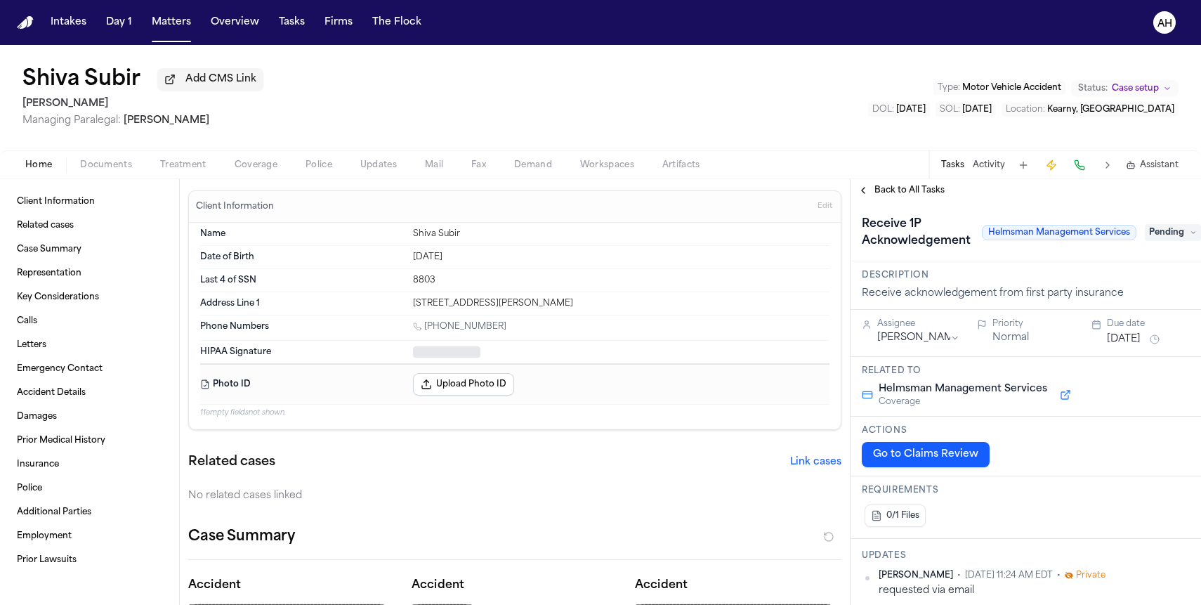
type textarea "*"
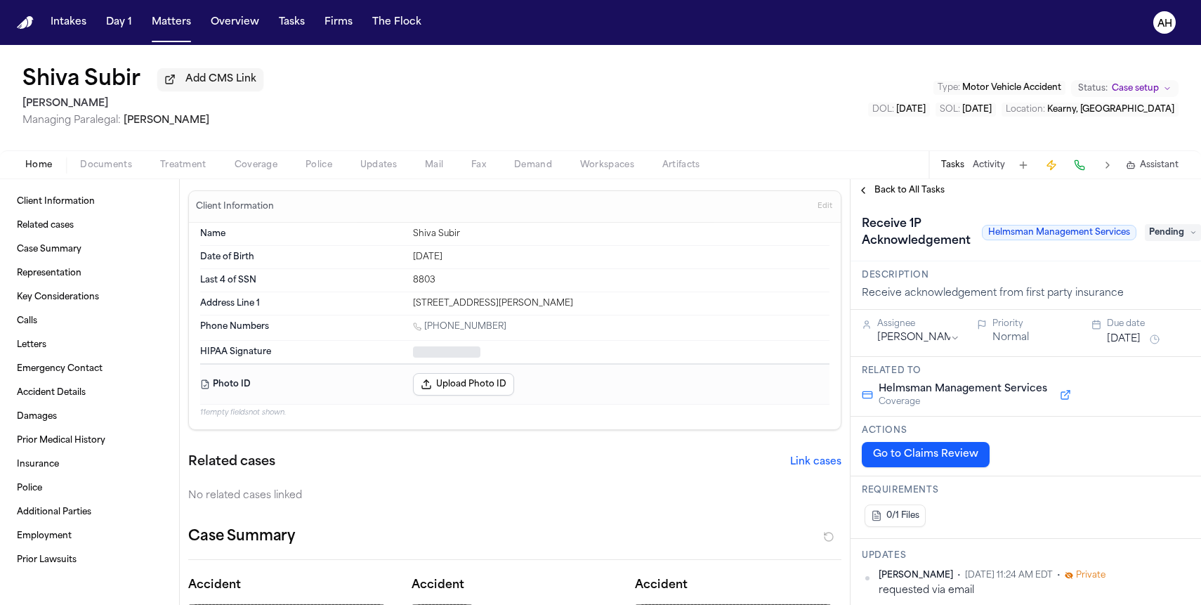
type textarea "*"
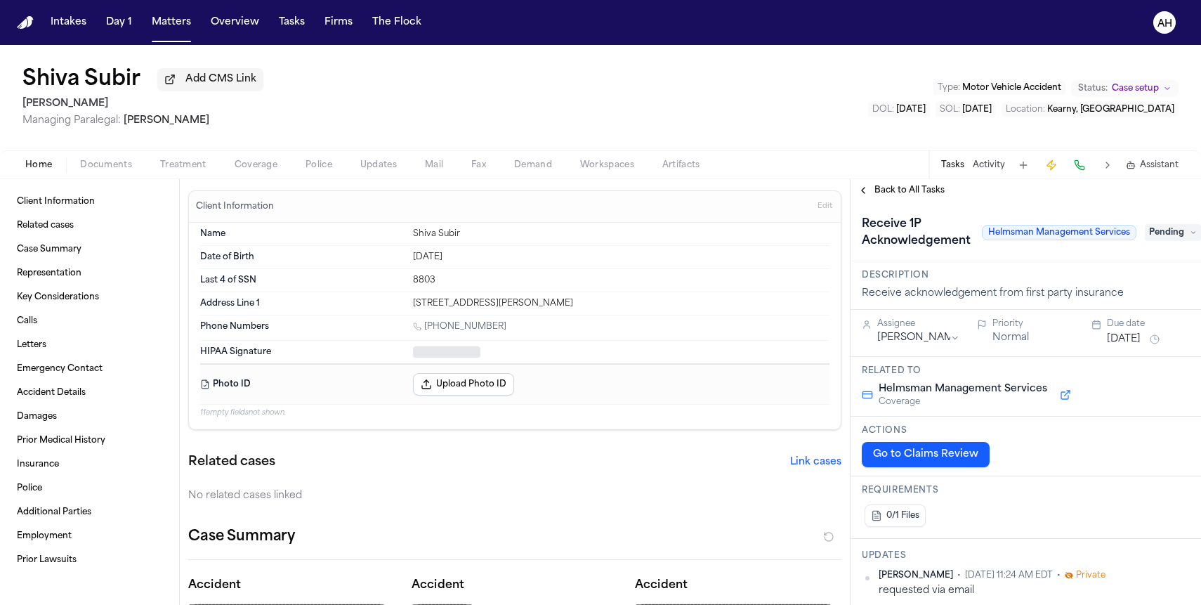
type textarea "*"
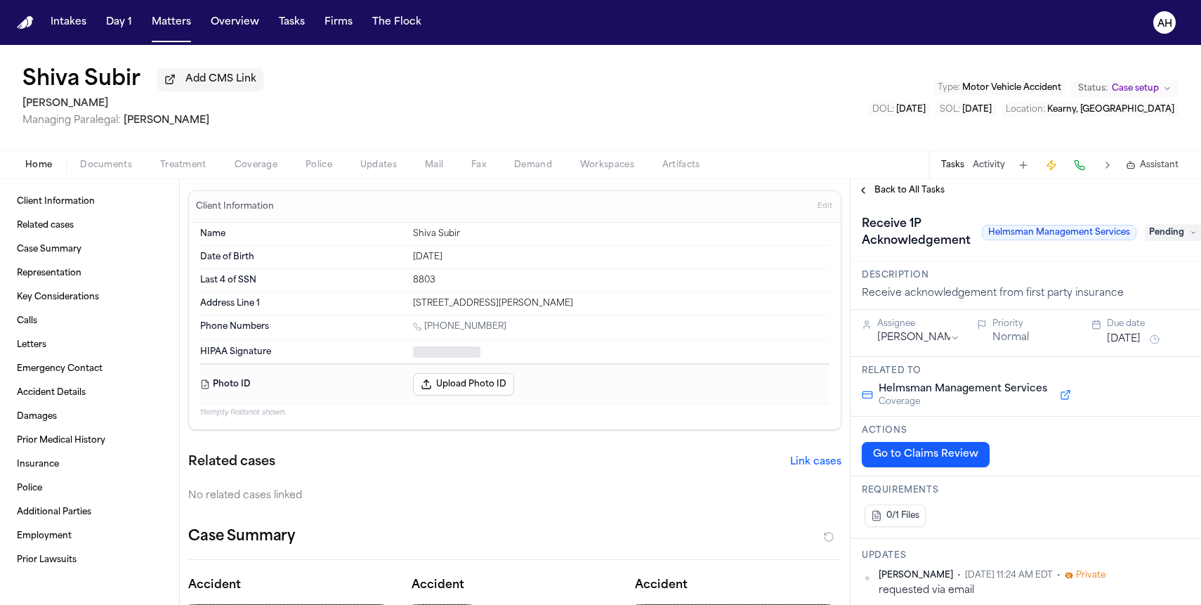
type textarea "*"
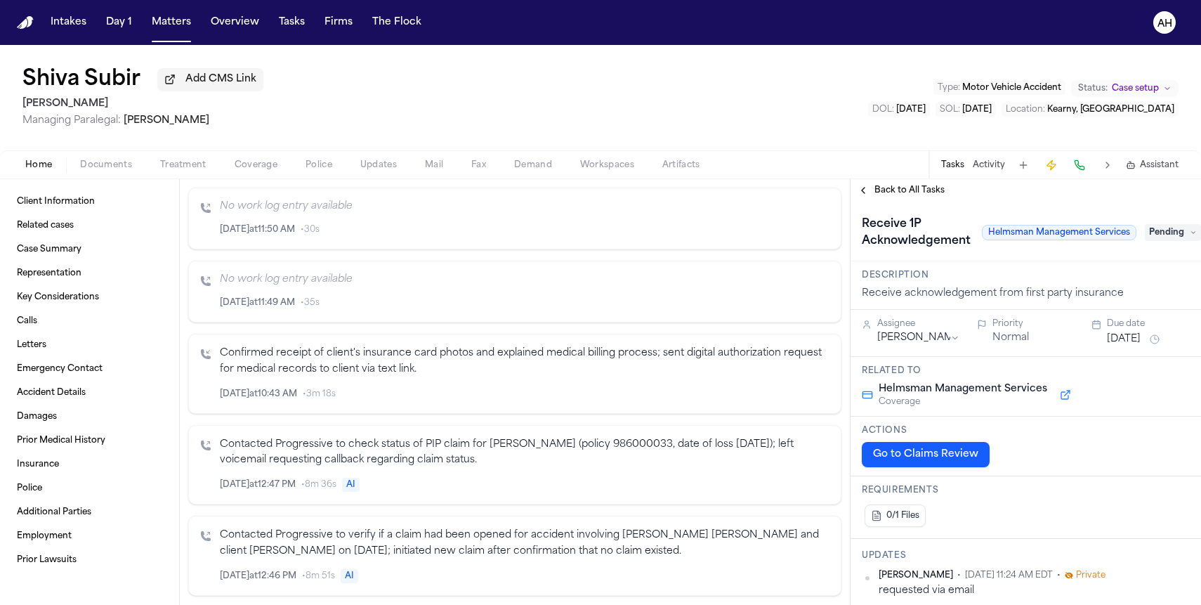
scroll to position [1335, 0]
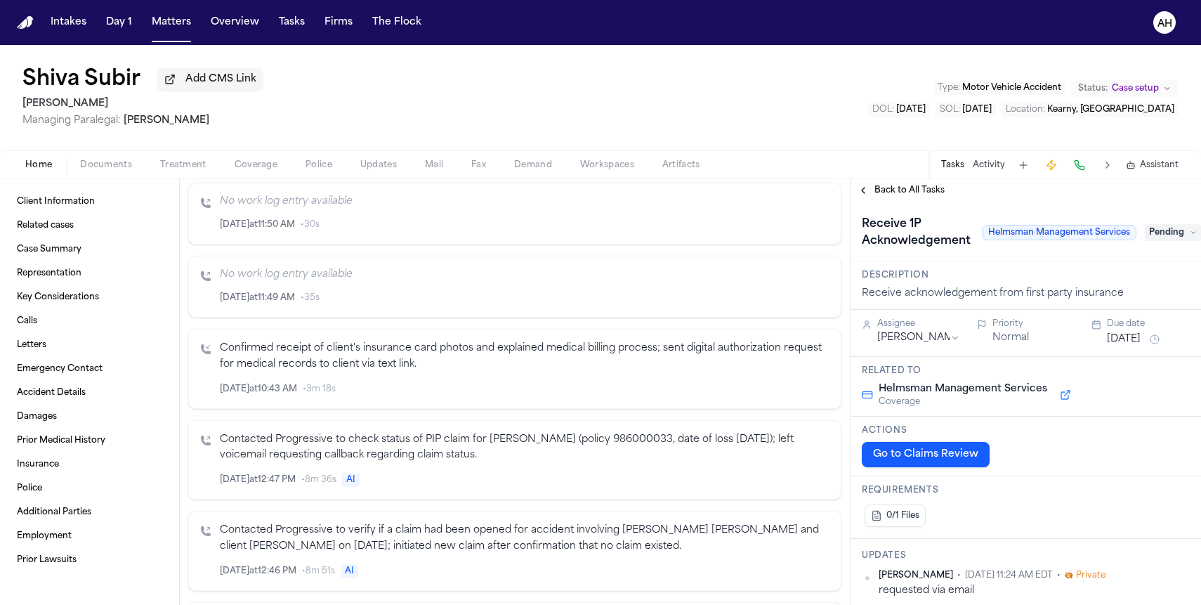
click at [785, 480] on icon "button" at bounding box center [788, 479] width 6 height 7
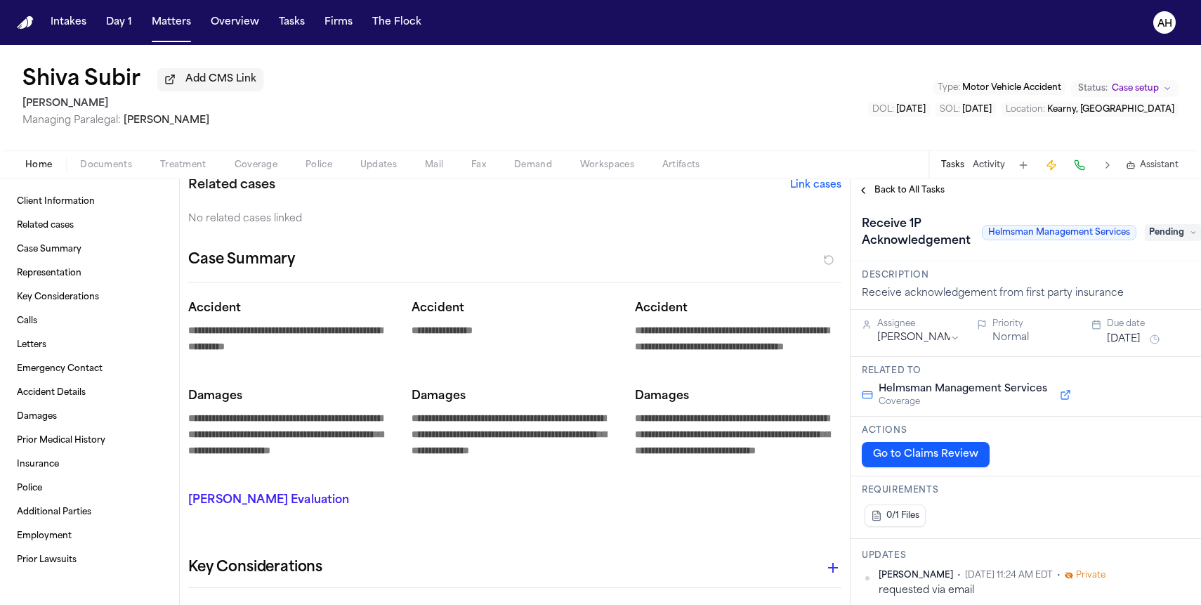
scroll to position [287, 0]
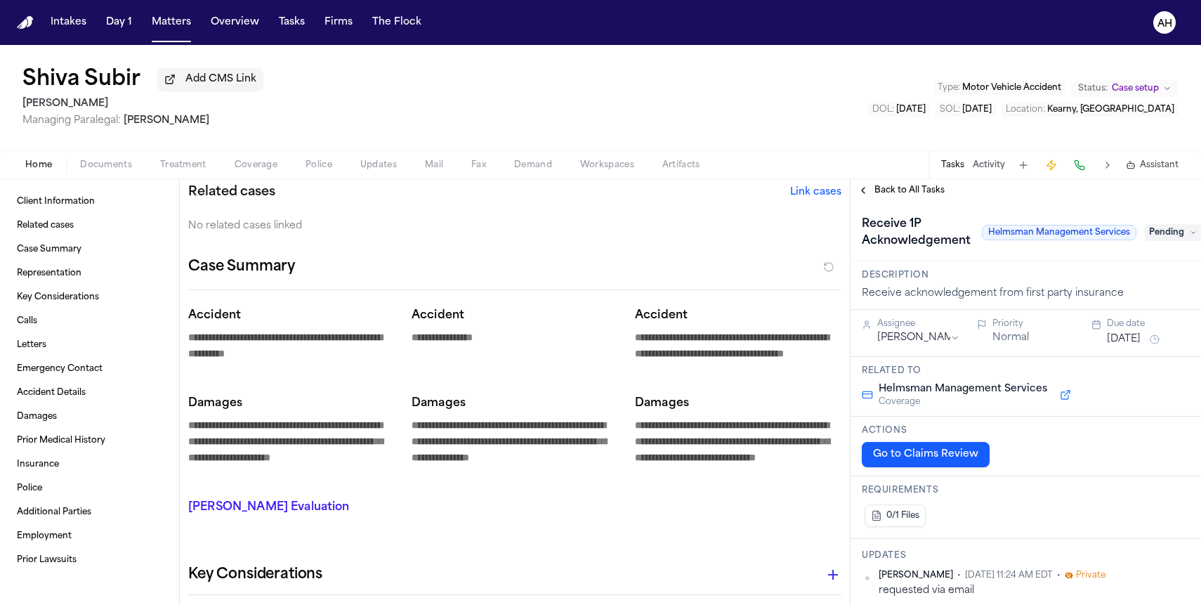
click at [764, 86] on div "[PERSON_NAME] Subir Add CMS Link [PERSON_NAME] Managing Paralegal: [PERSON_NAME…" at bounding box center [600, 97] width 1201 height 105
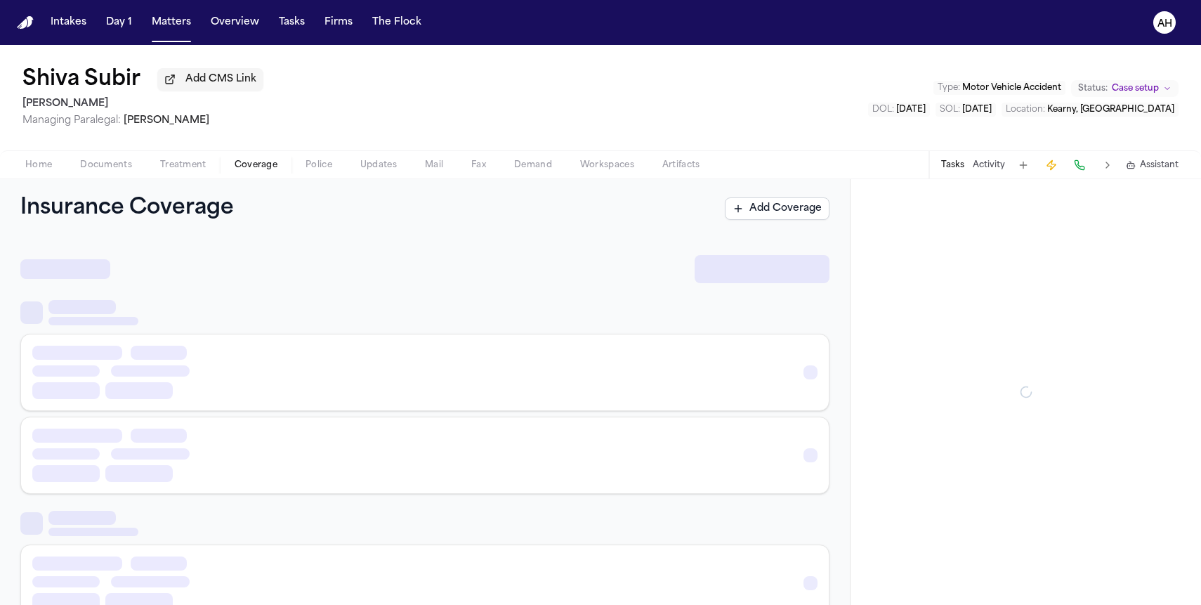
click at [255, 167] on span "Coverage" at bounding box center [256, 164] width 43 height 11
